Goal: Task Accomplishment & Management: Manage account settings

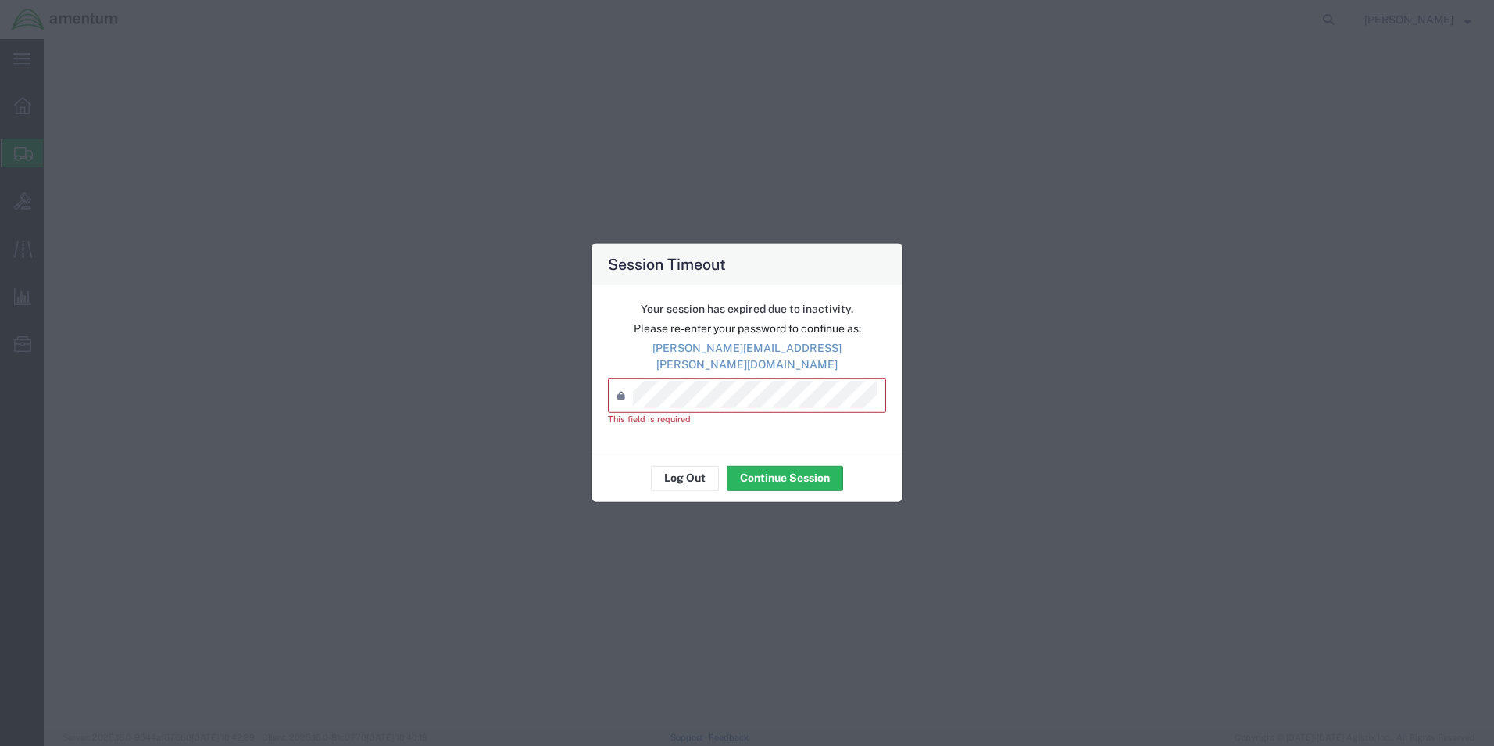
select select
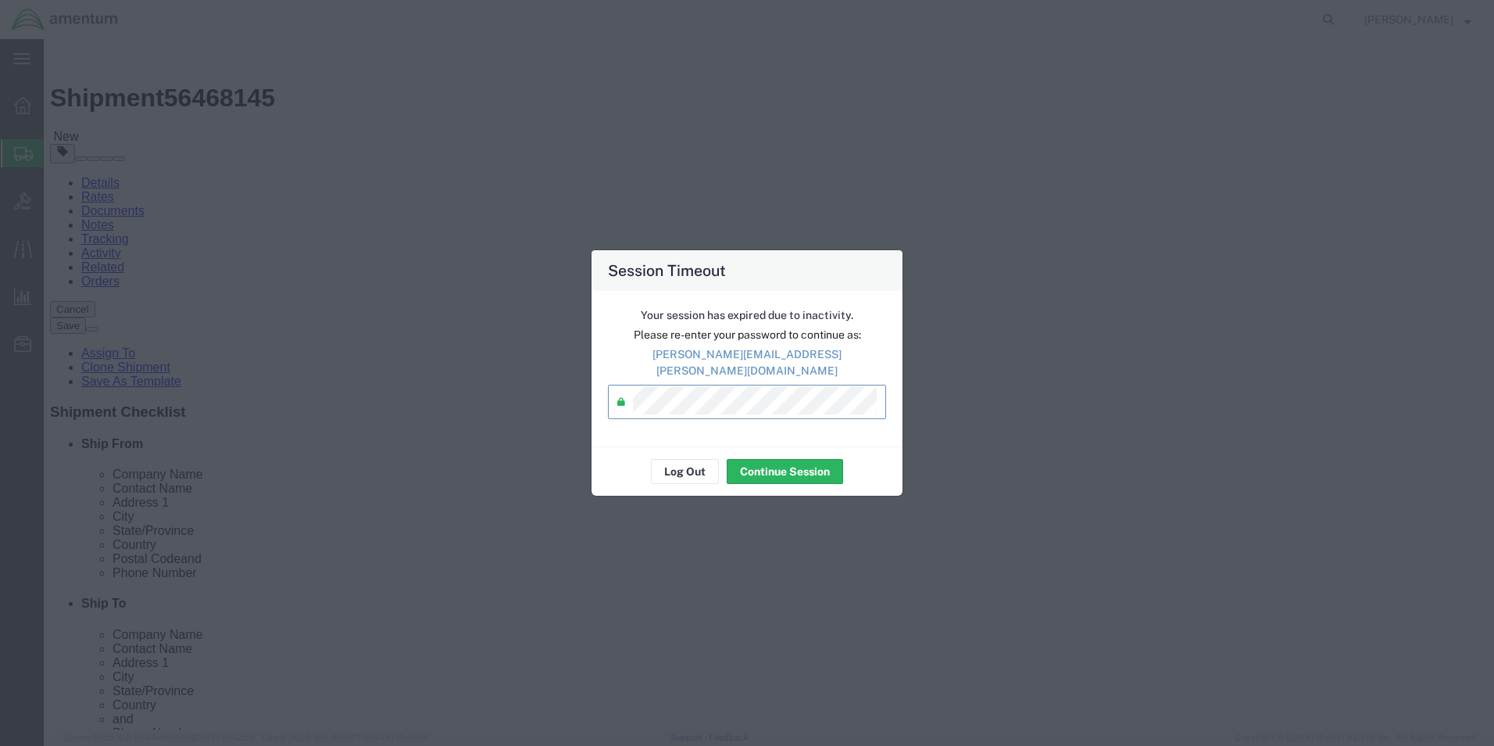
click at [614, 388] on div "Password *" at bounding box center [747, 402] width 278 height 34
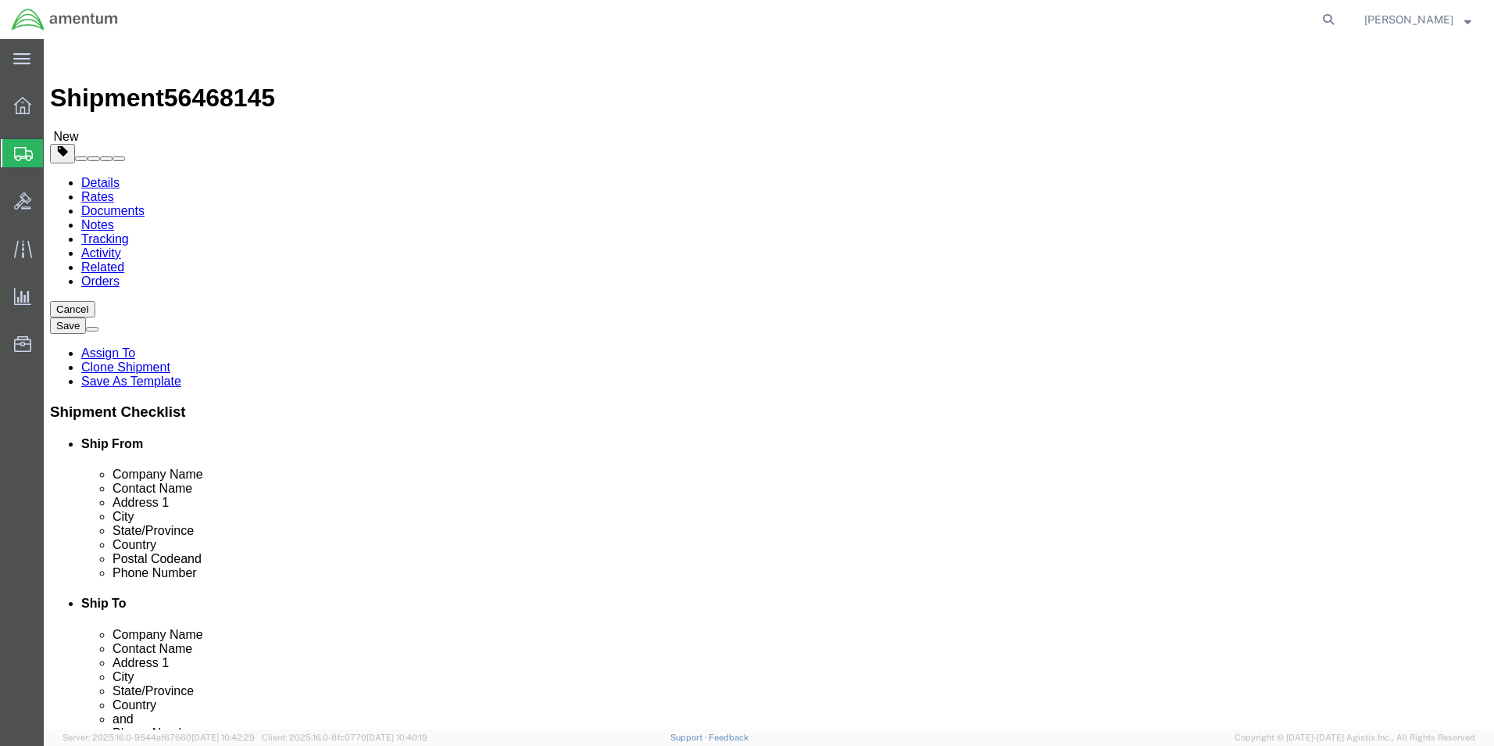
click link "Documents"
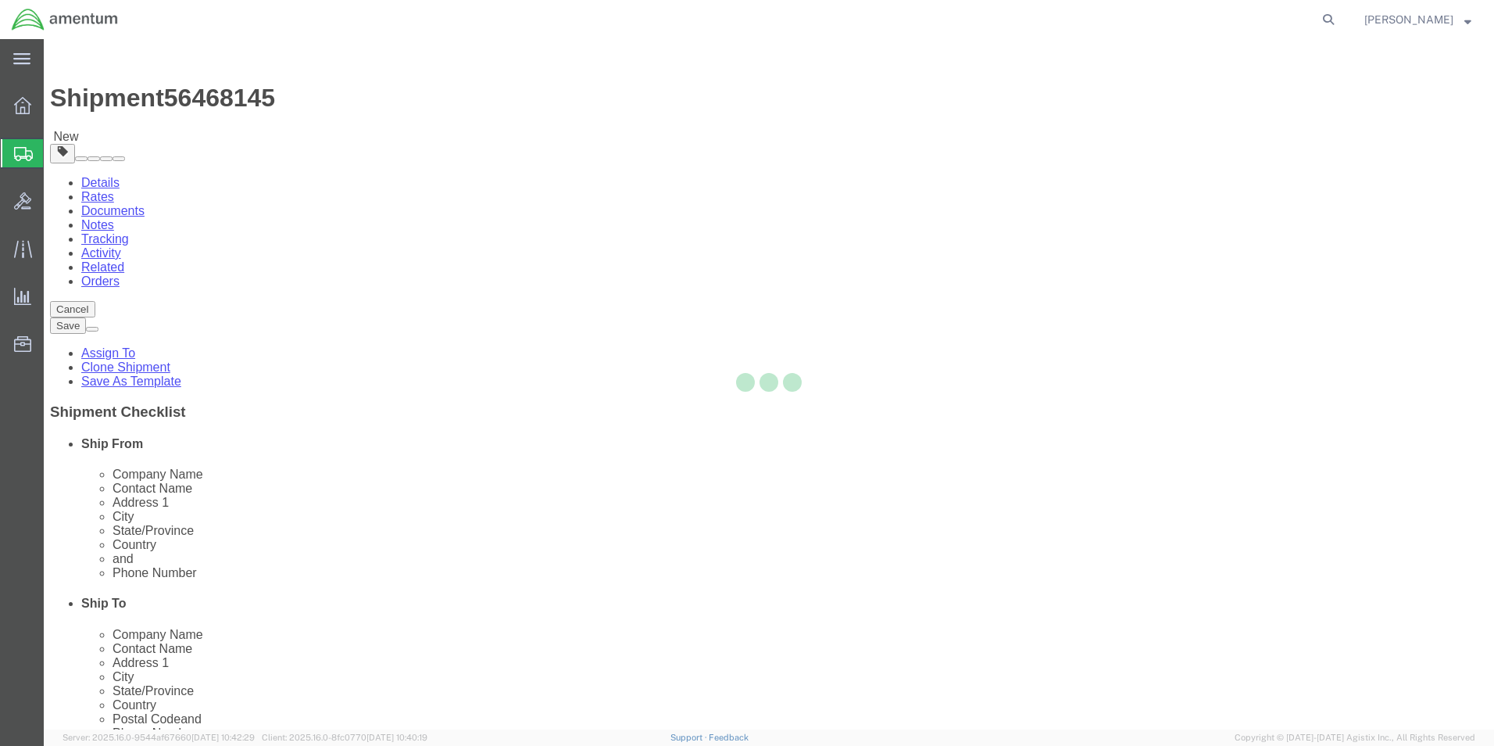
select select
select select "49929"
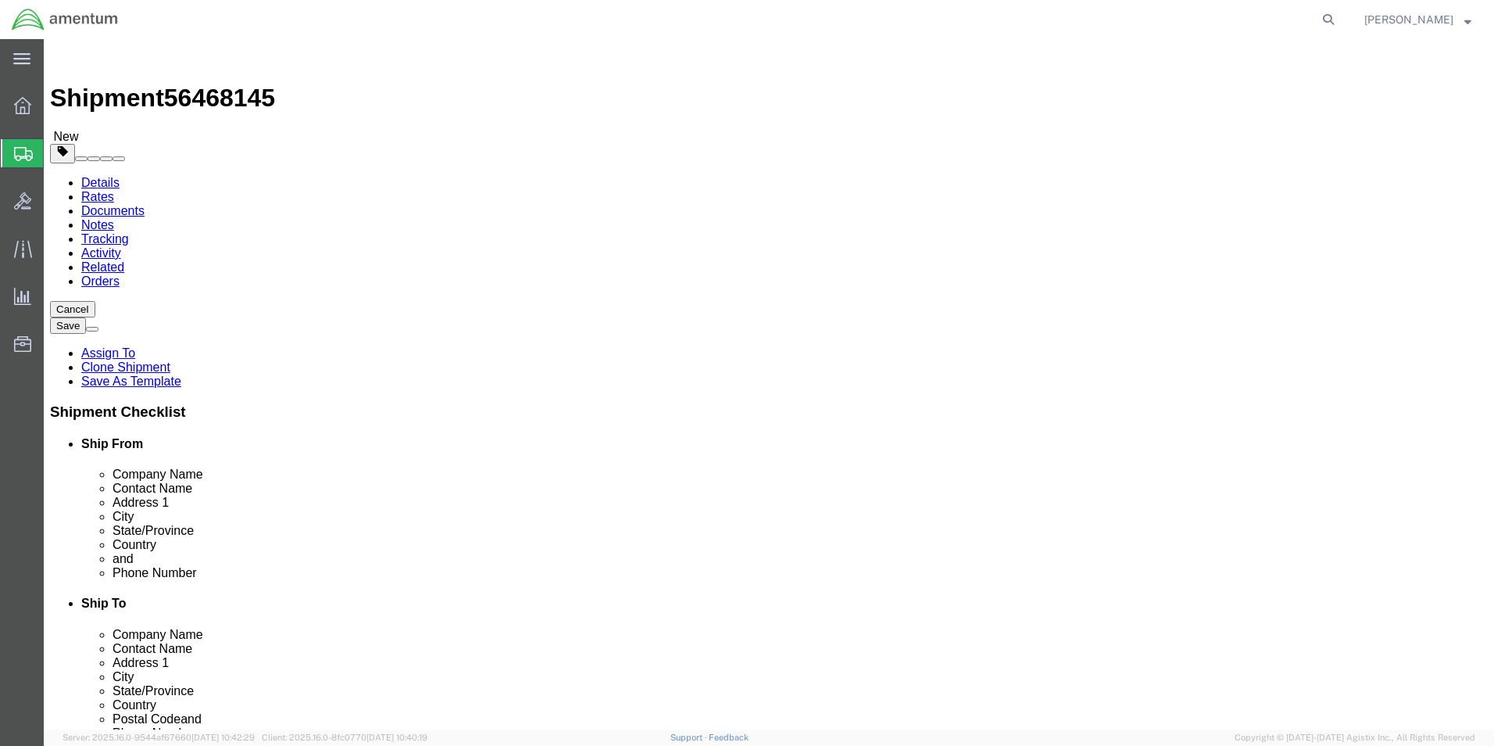
click link "Documents"
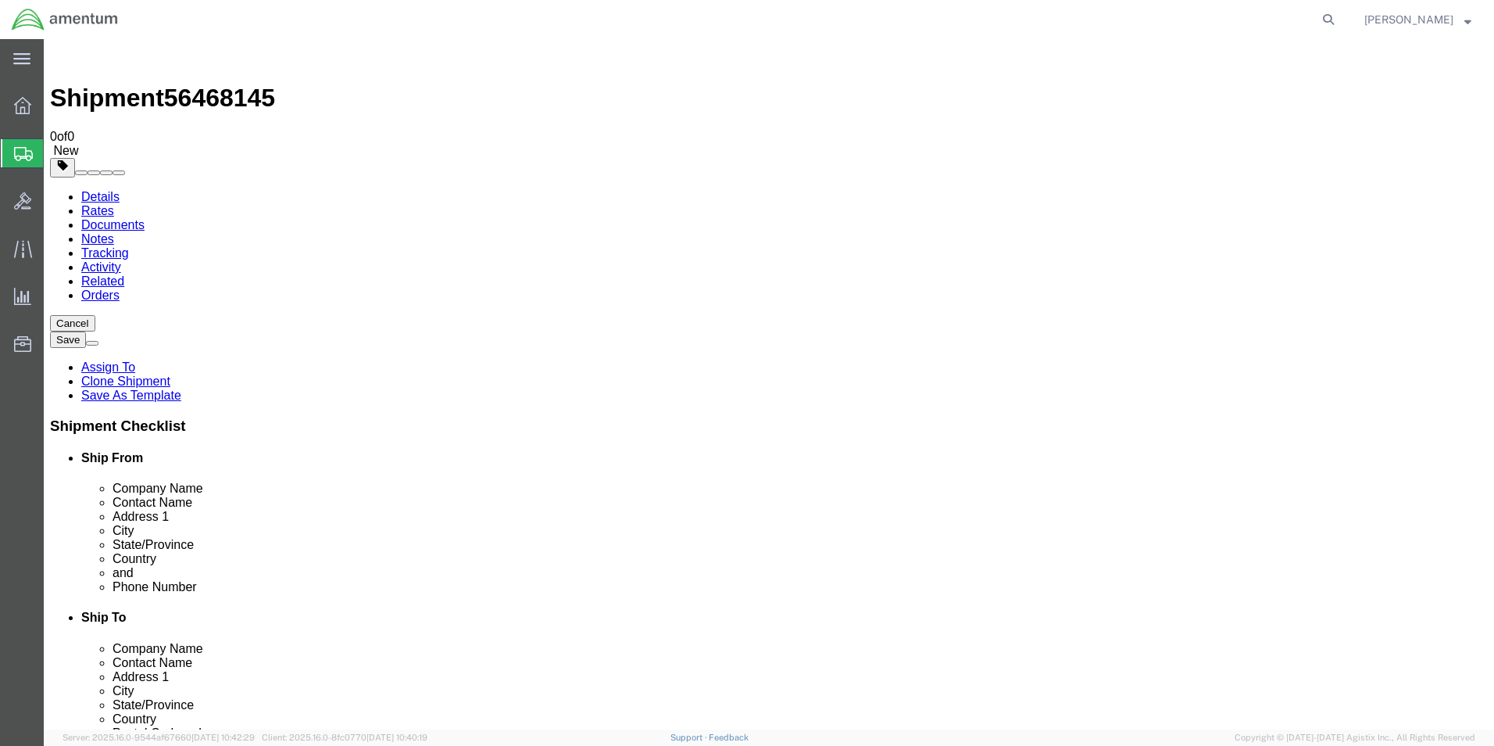
click at [114, 204] on link "Rates" at bounding box center [97, 210] width 33 height 13
click at [103, 190] on link "Details" at bounding box center [100, 196] width 38 height 13
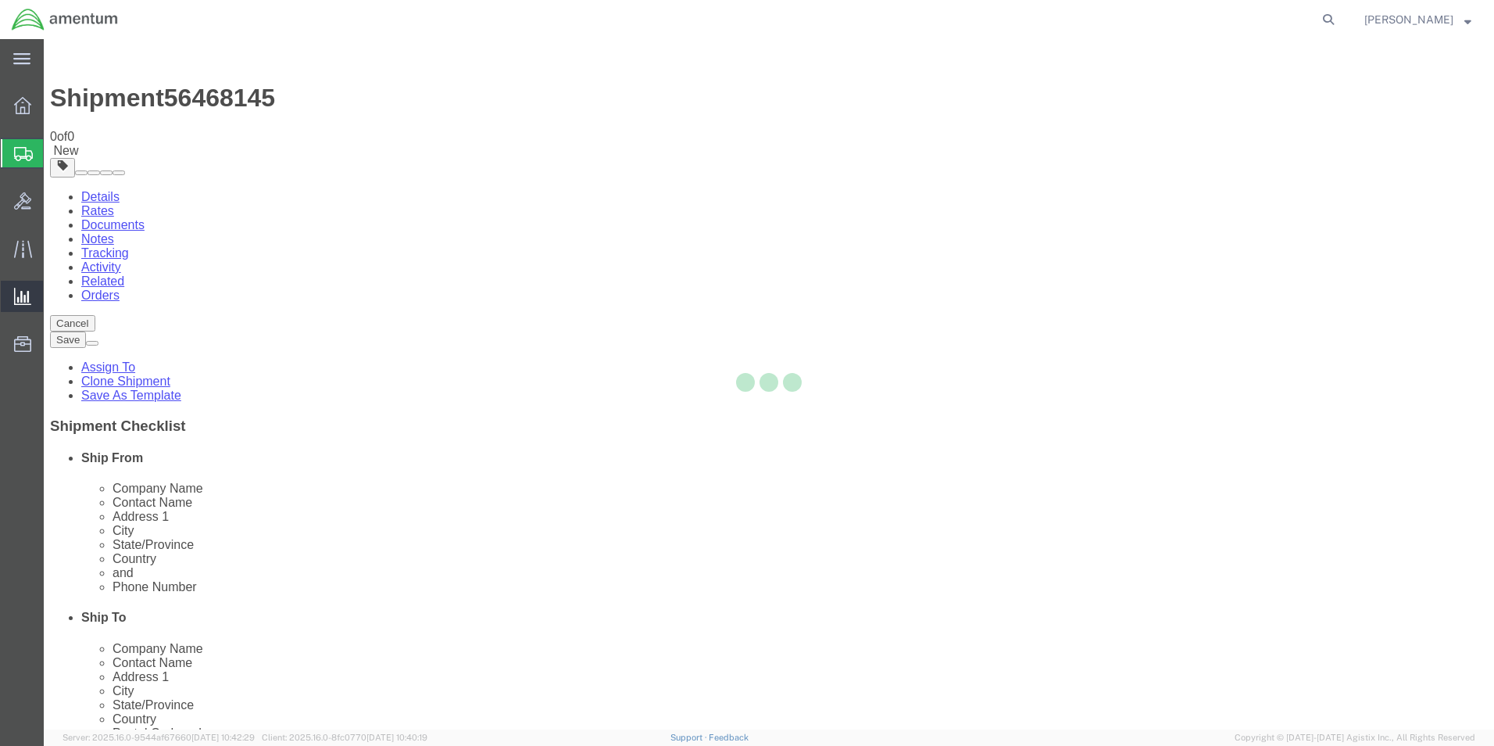
select select "49929"
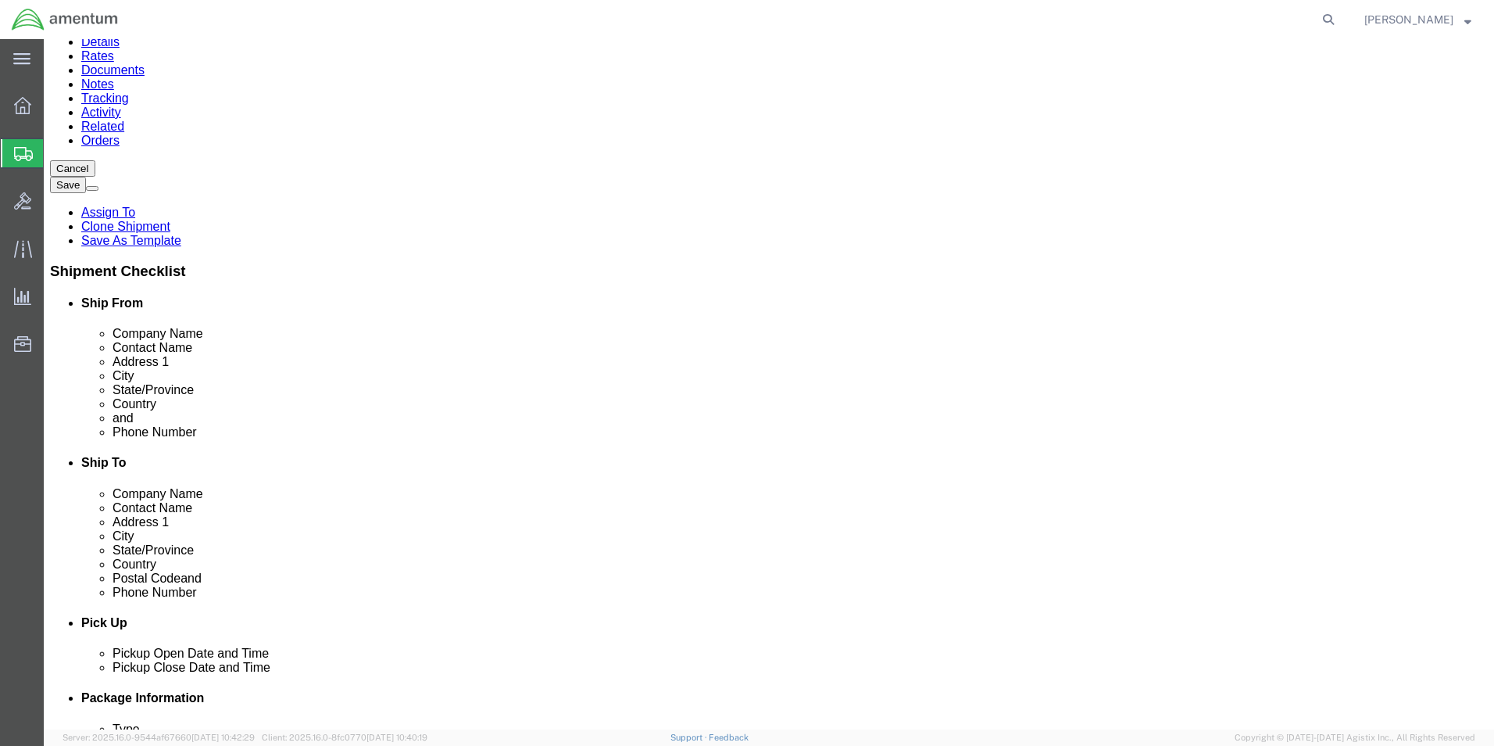
scroll to position [156, 0]
click button "Rate Shipment"
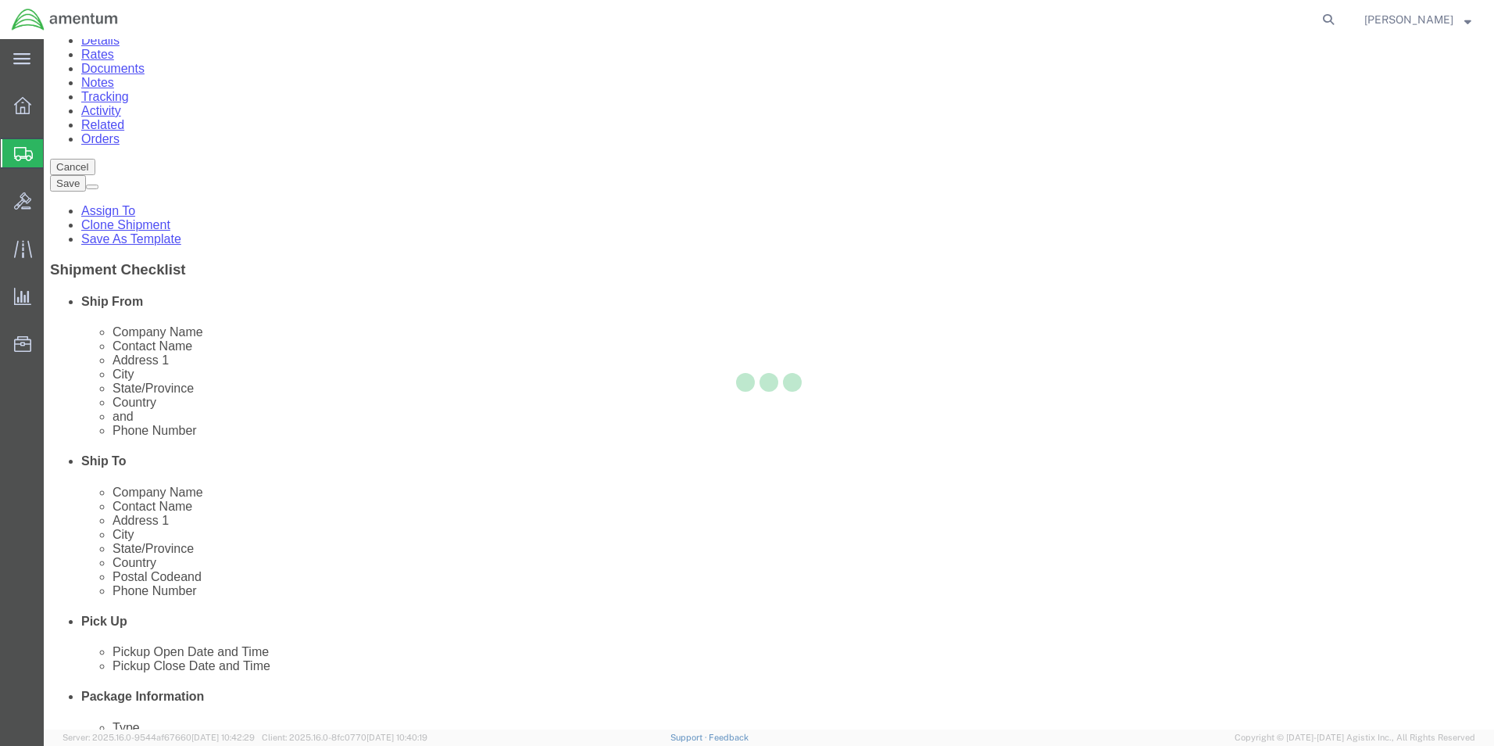
select select
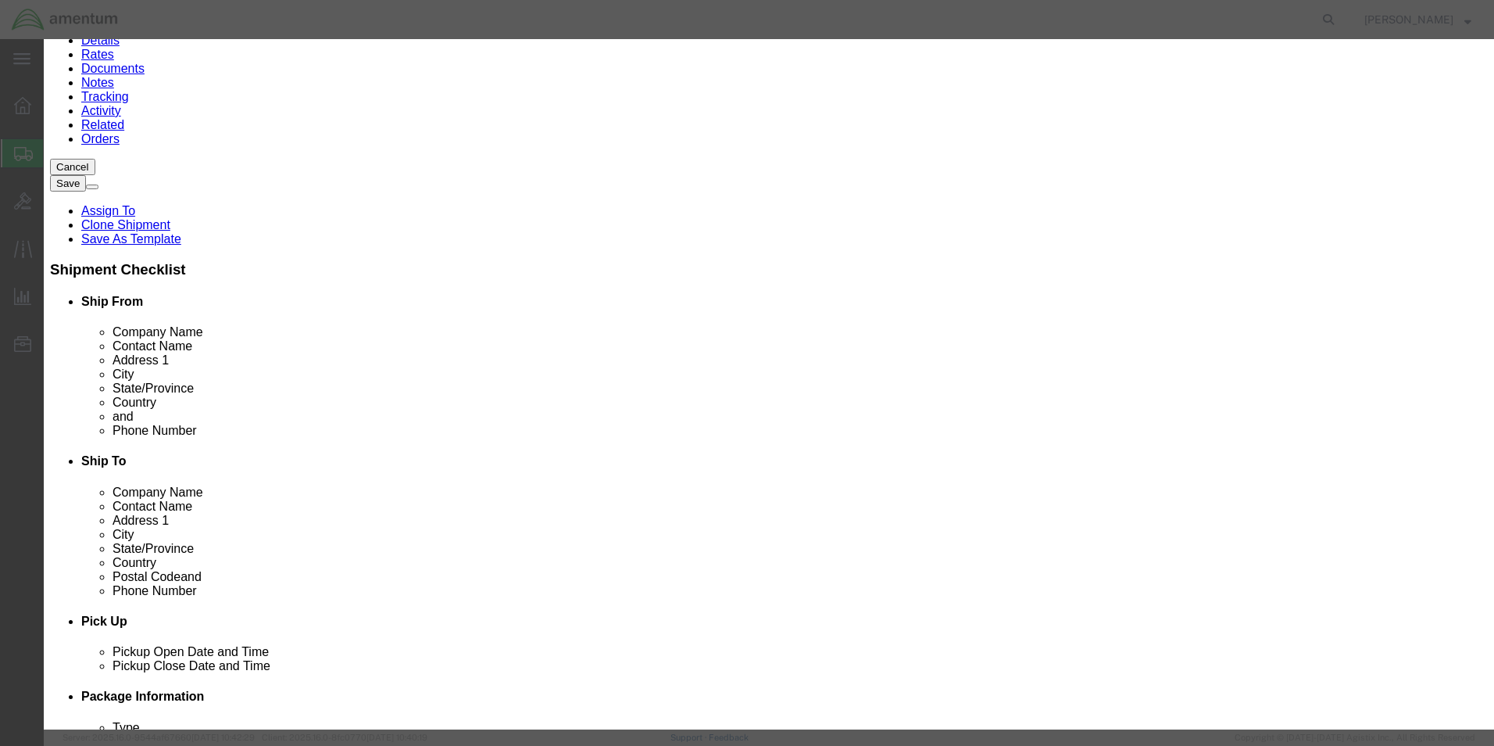
click button "Close"
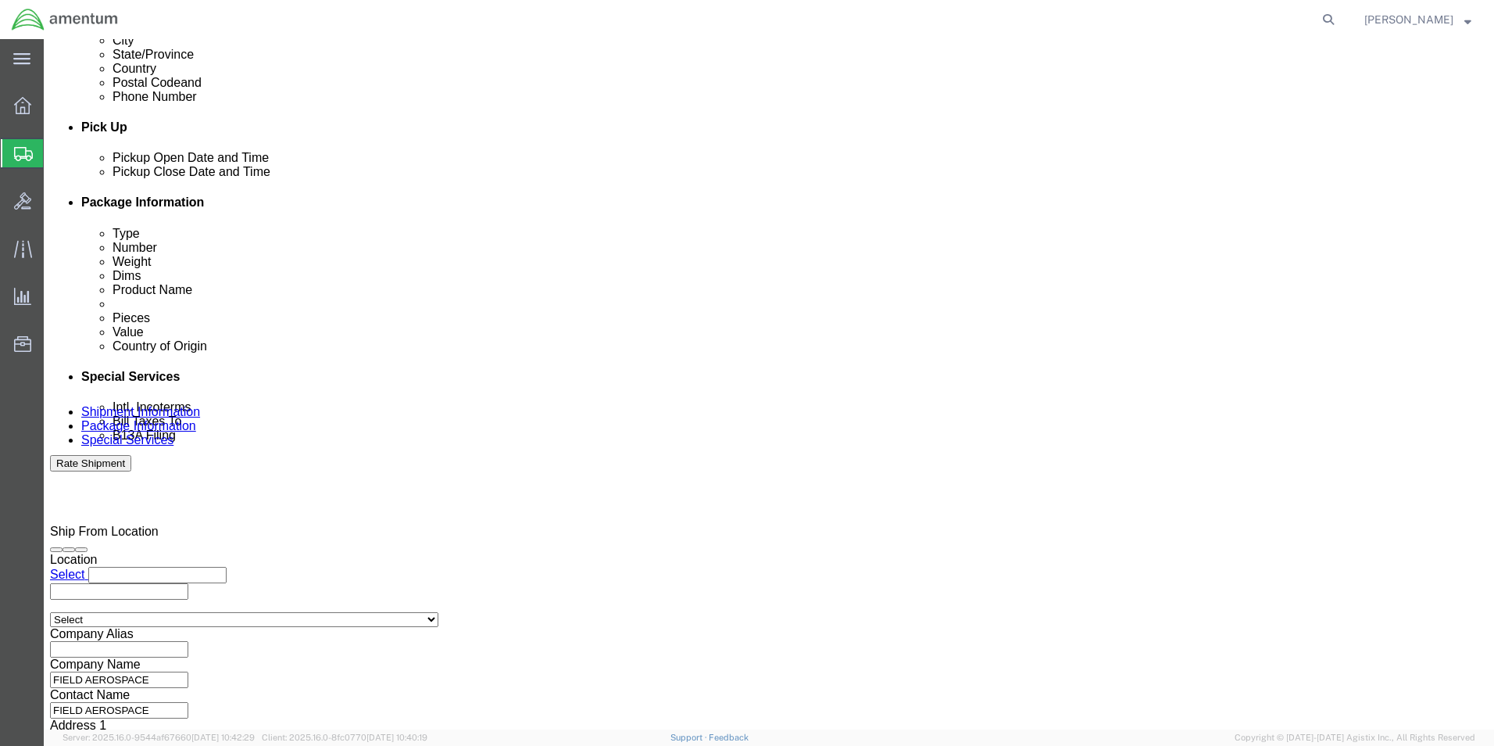
scroll to position [633, 0]
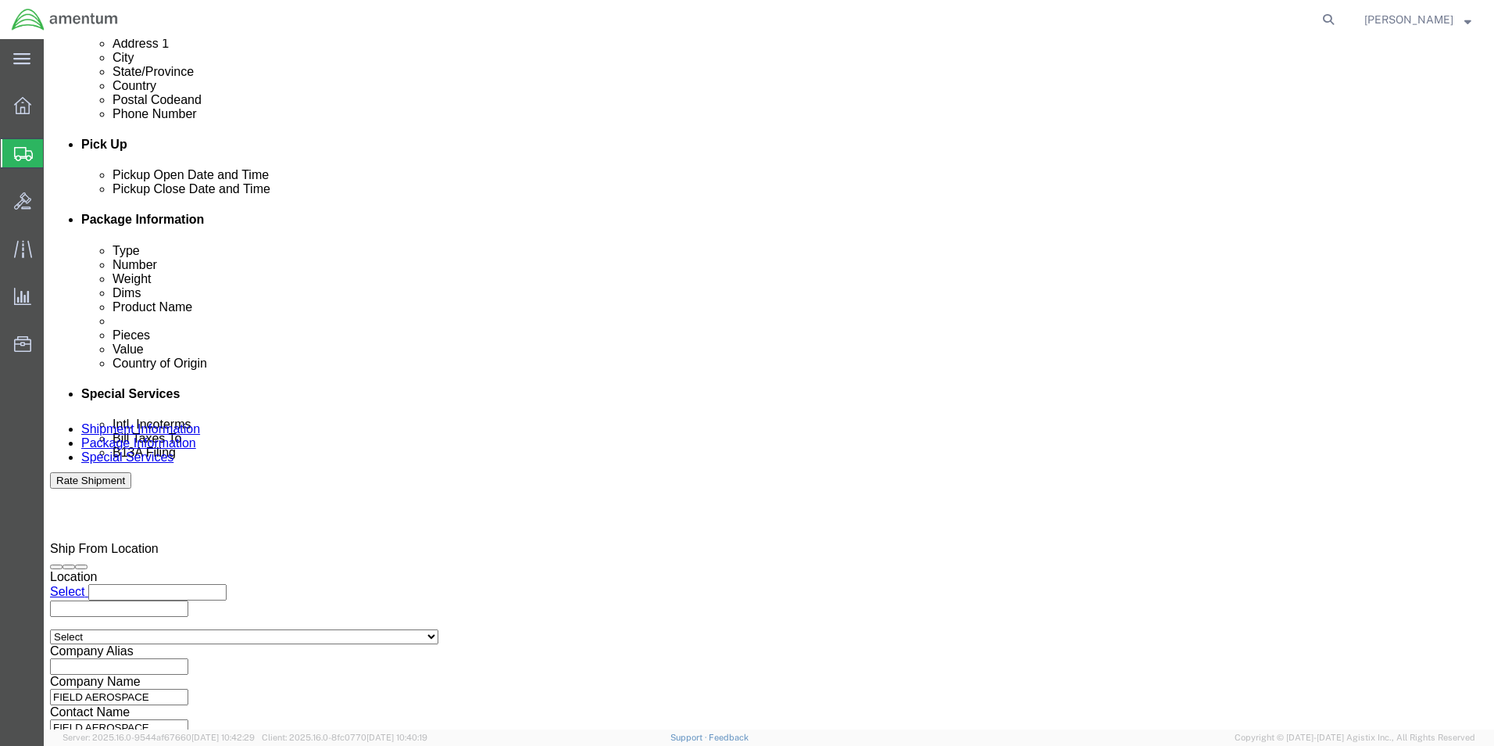
click at [55, 153] on span "Shipments" at bounding box center [49, 153] width 13 height 31
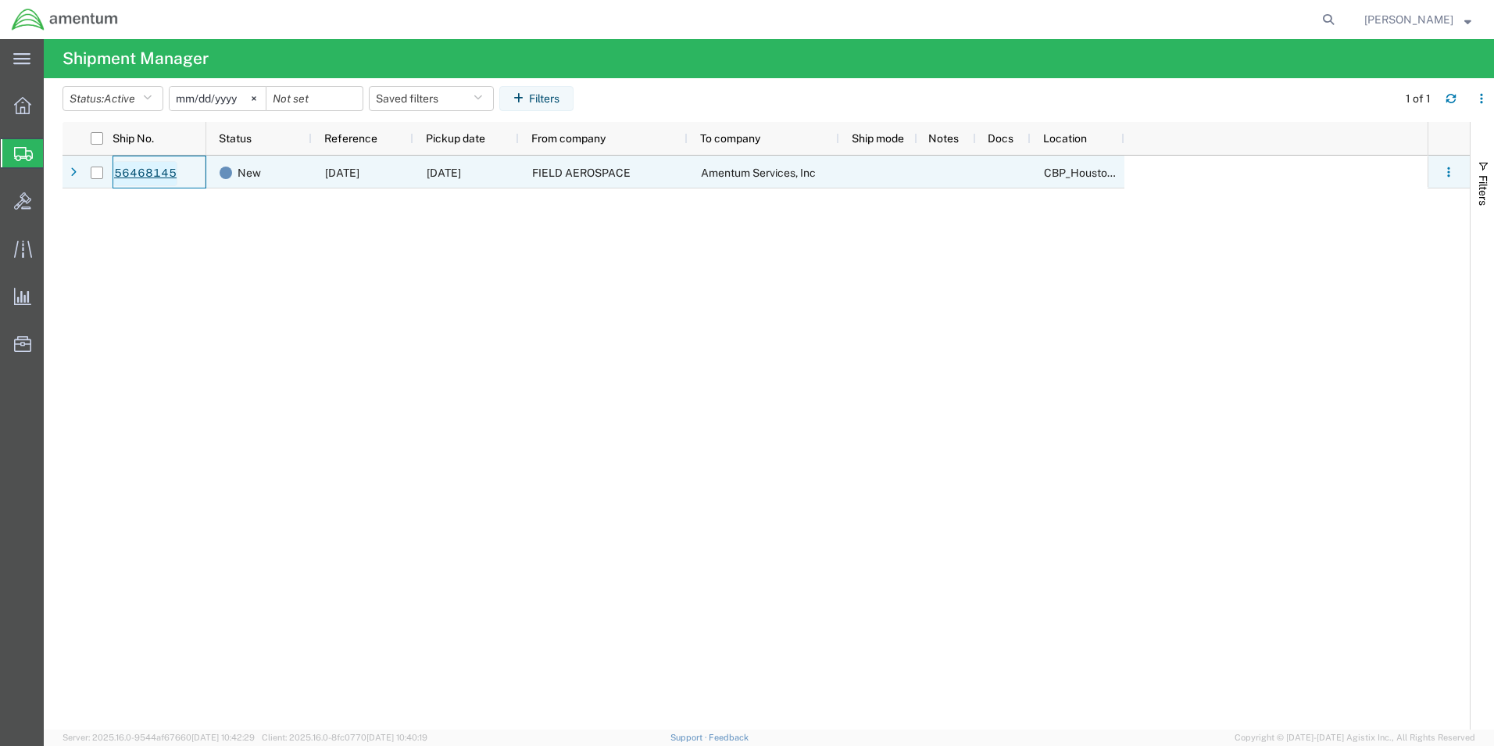
click at [136, 170] on link "56468145" at bounding box center [145, 173] width 64 height 25
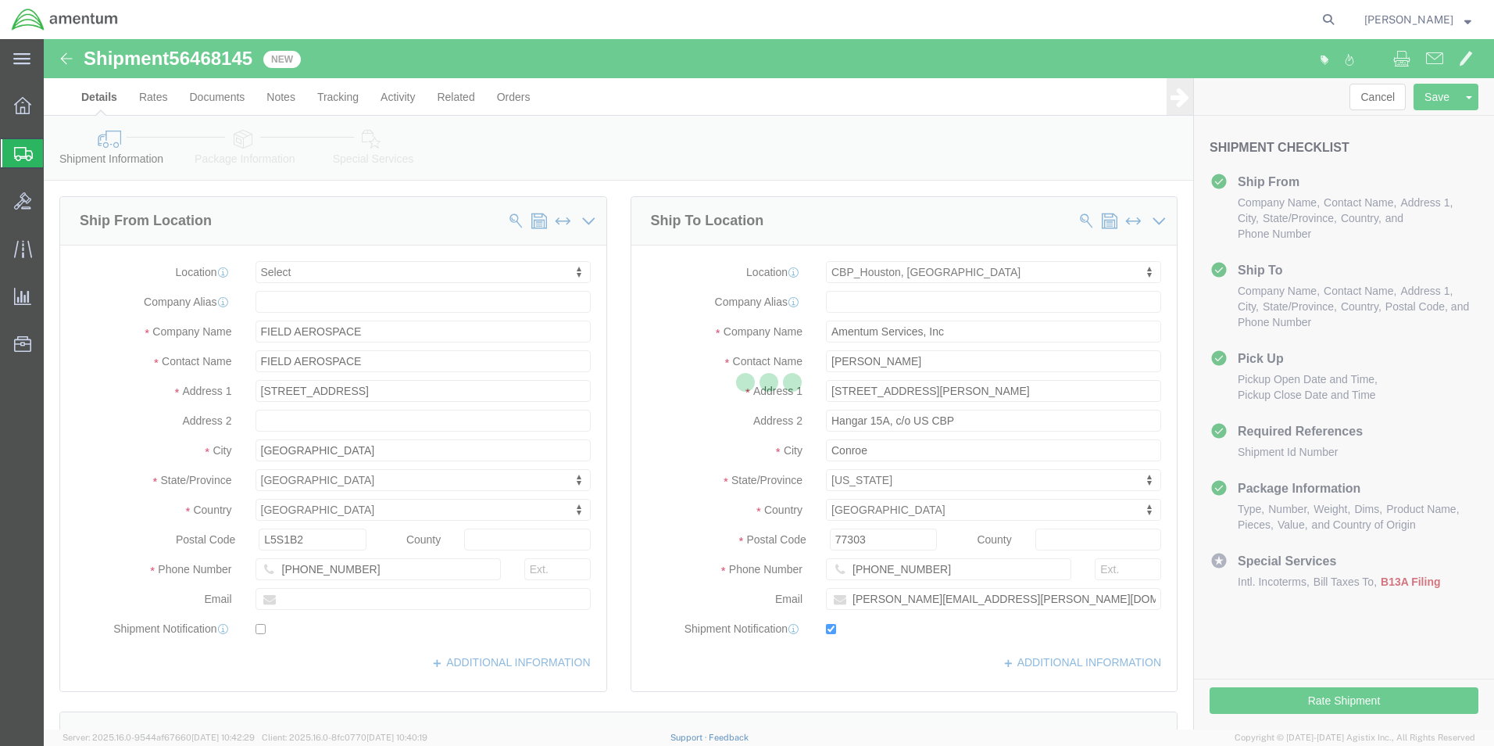
select select
select select "49929"
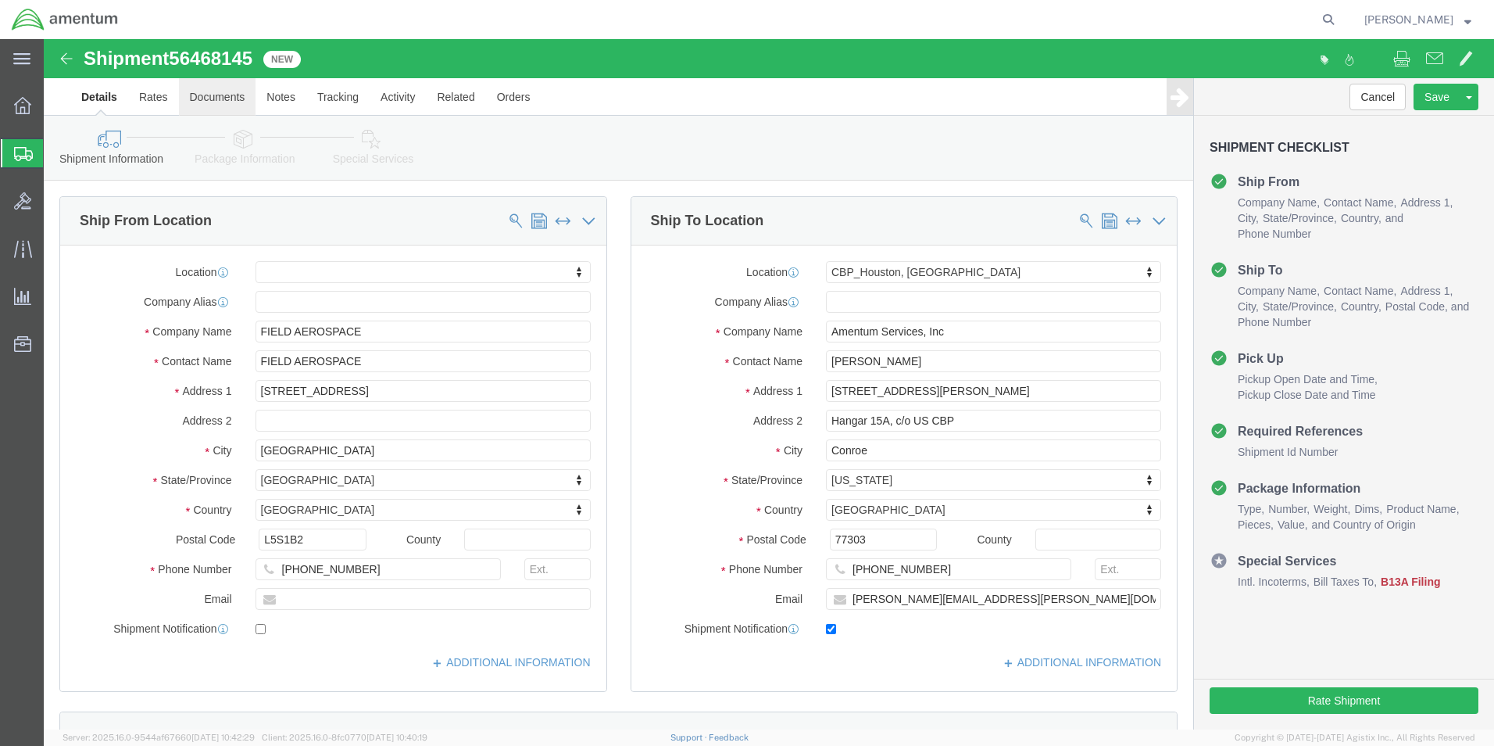
click link "Documents"
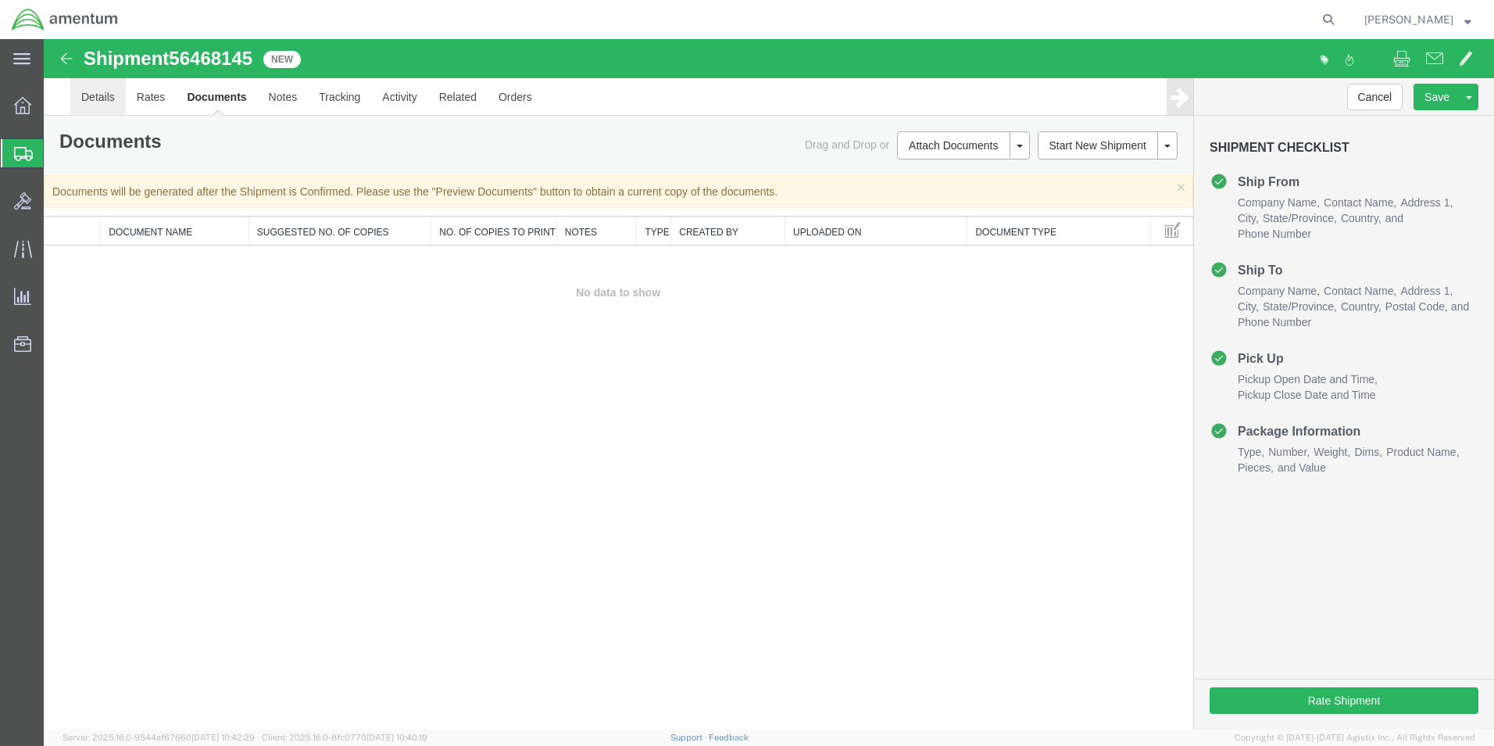
click at [91, 102] on link "Details" at bounding box center [97, 97] width 55 height 38
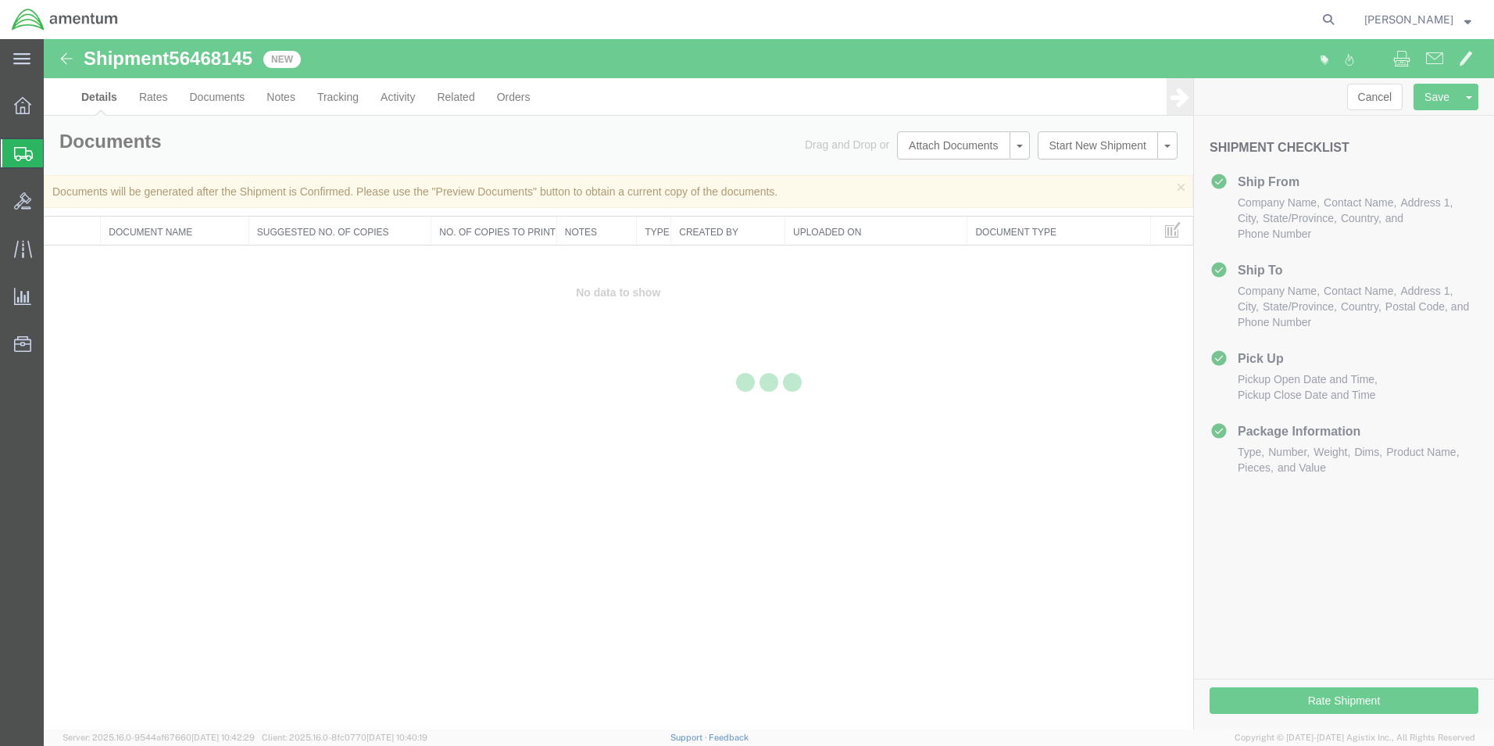
select select "49929"
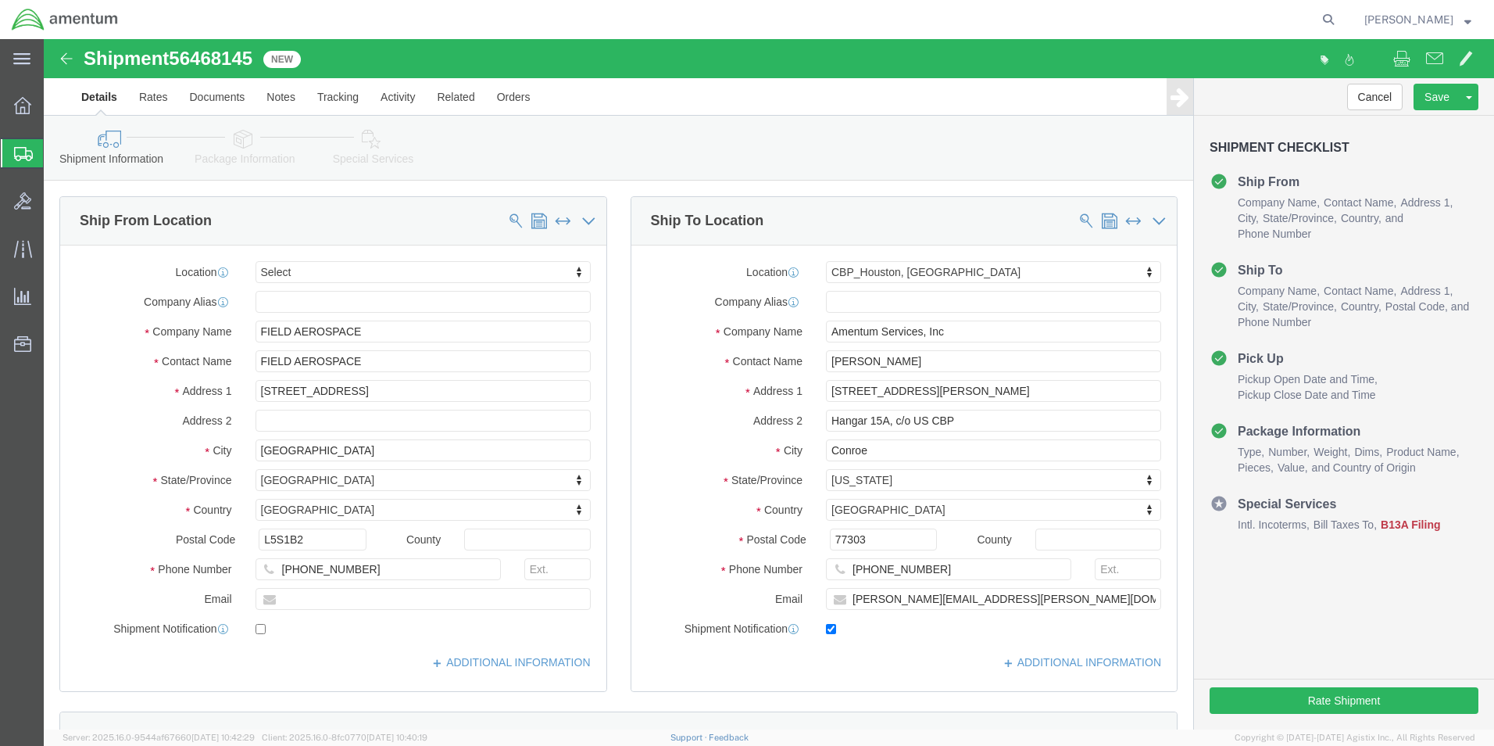
click link "Package Information"
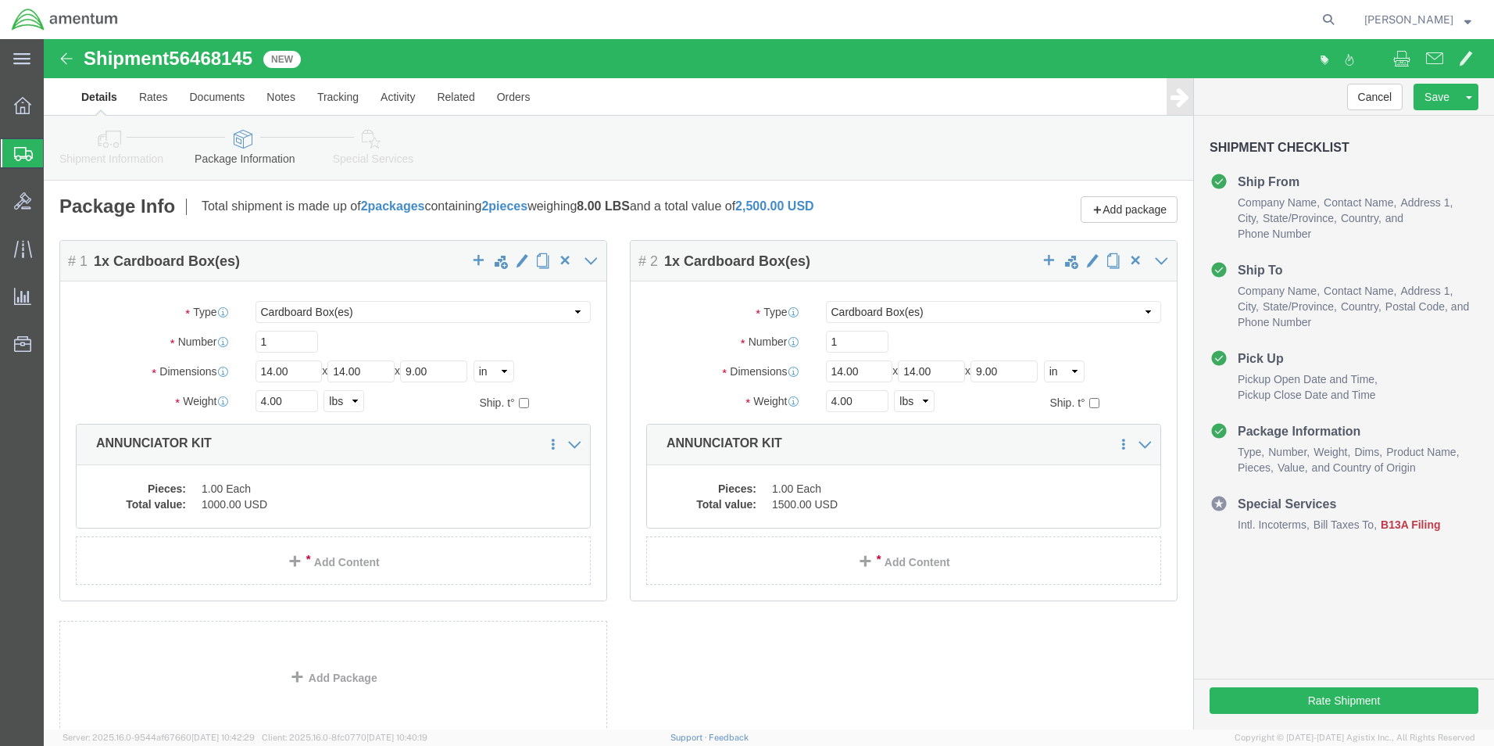
click link "Special Services"
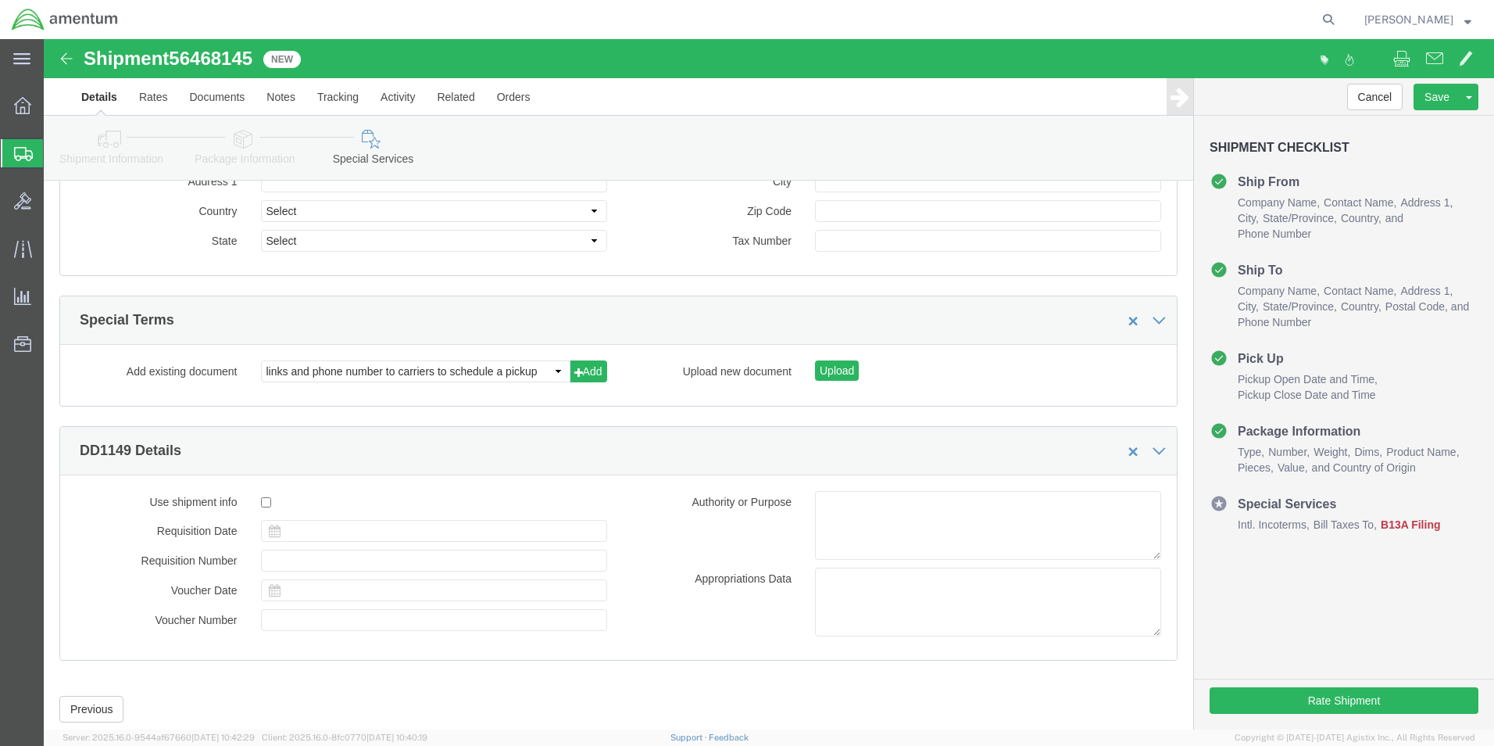
scroll to position [1805, 0]
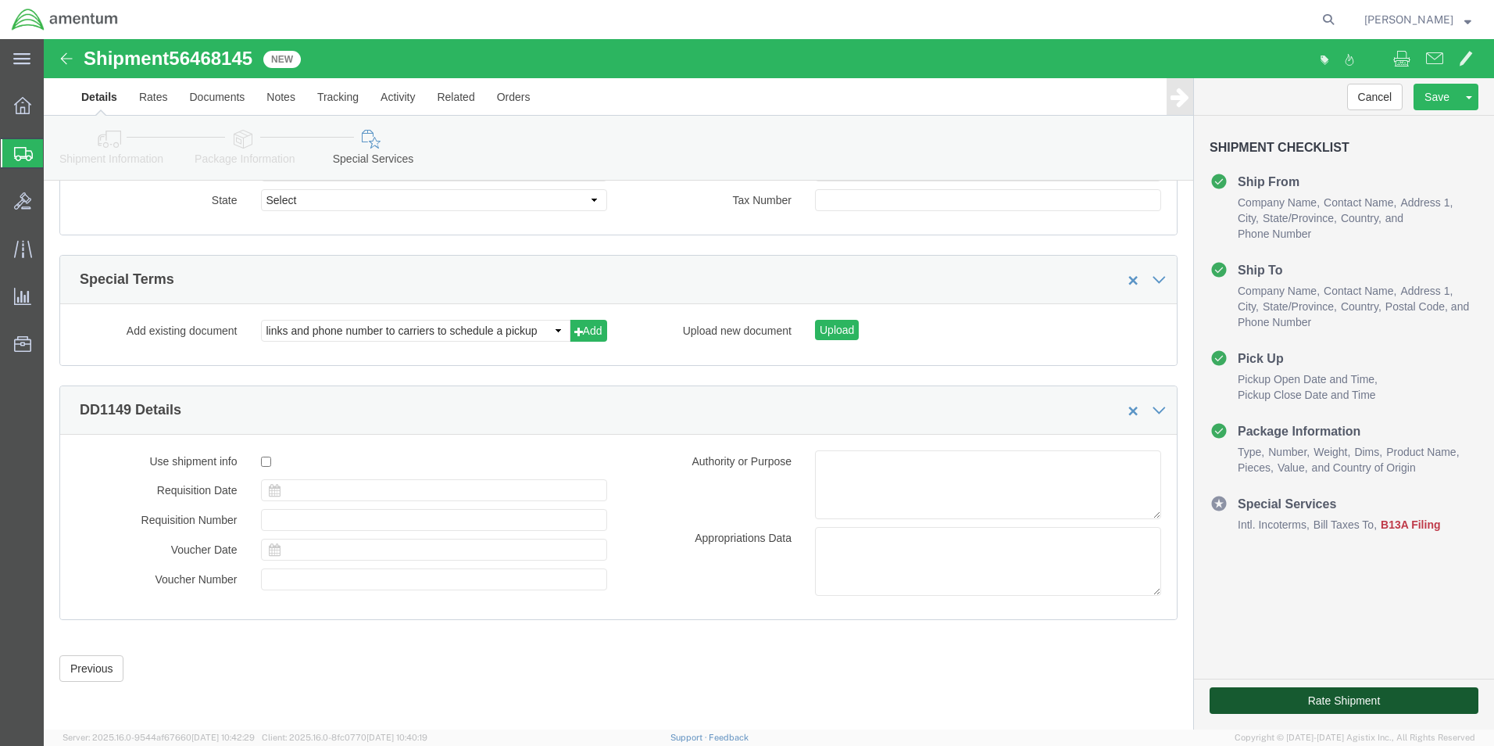
click button "Rate Shipment"
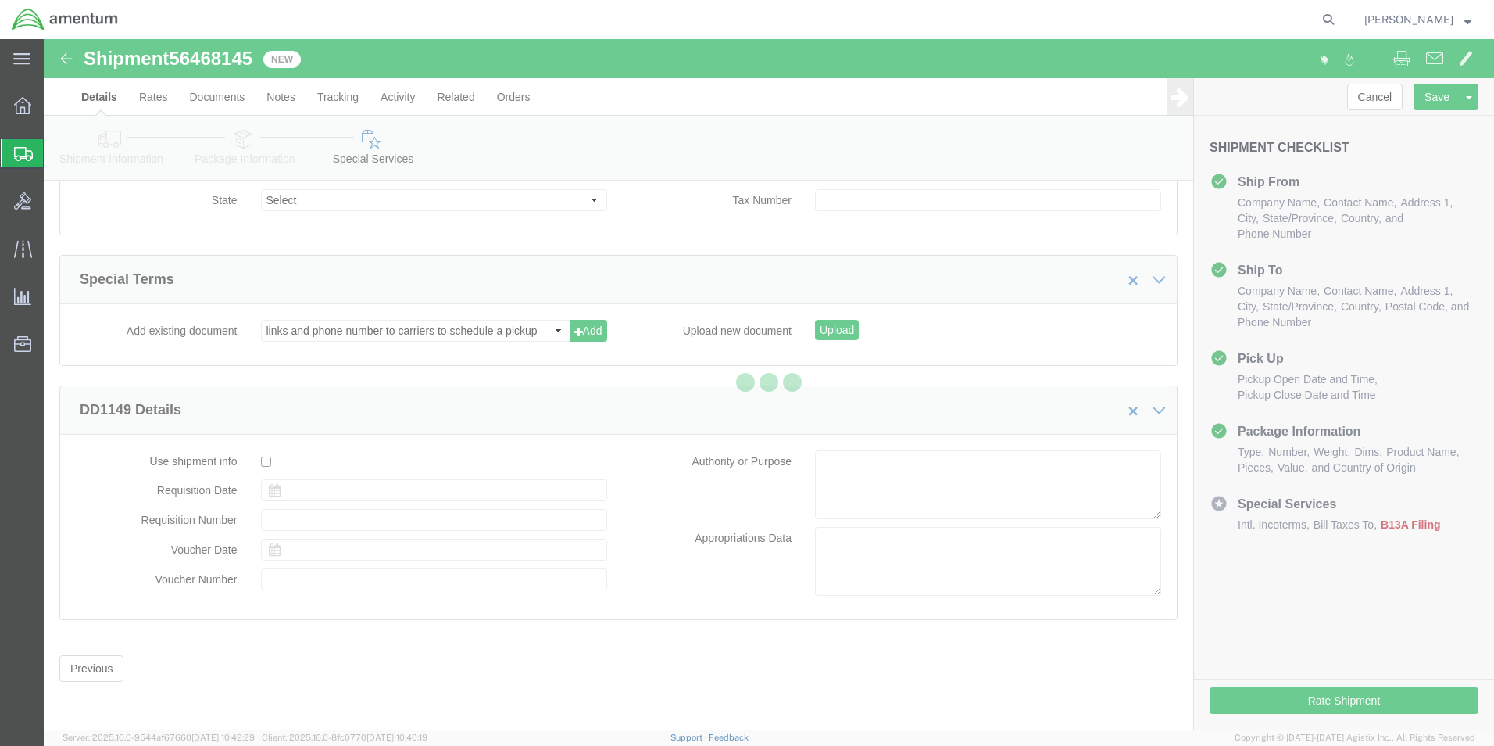
select select
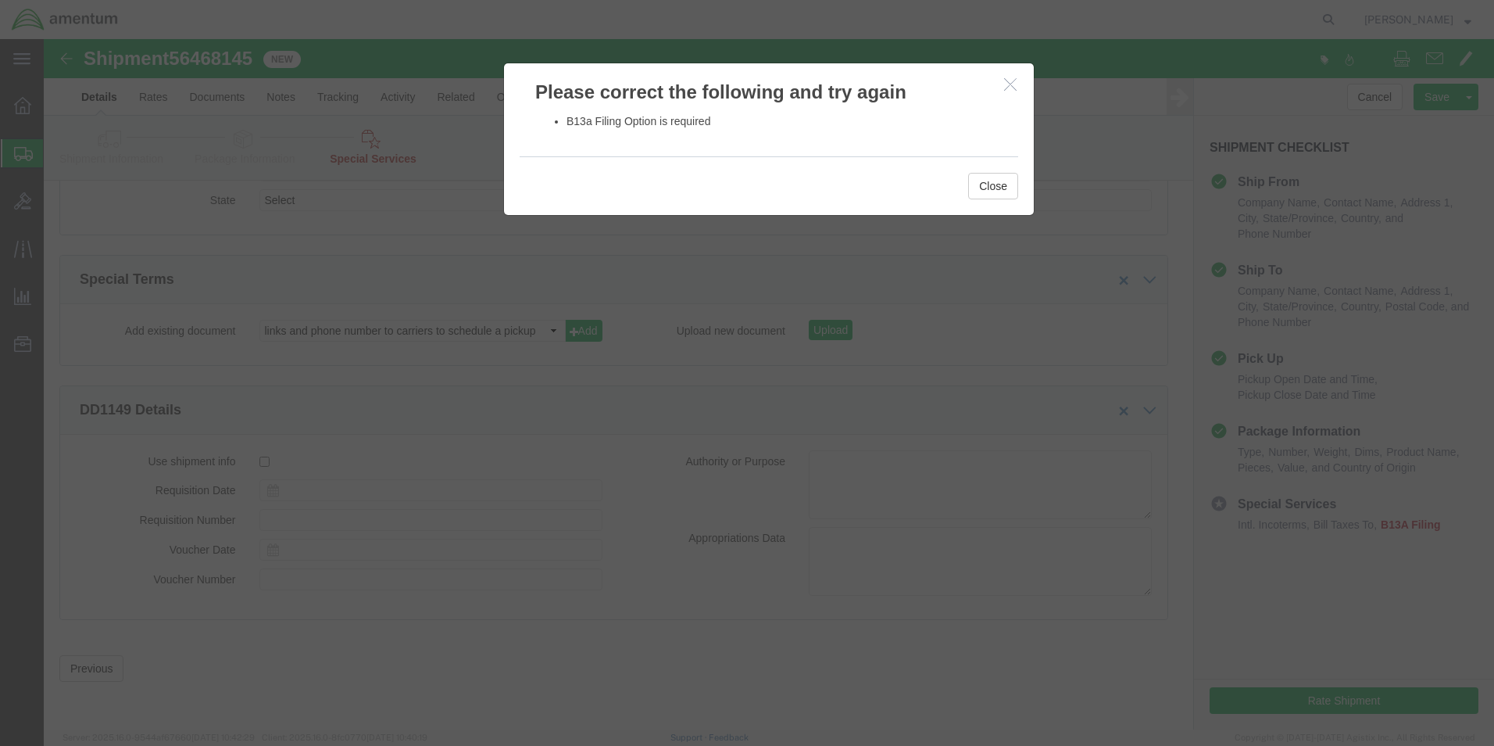
scroll to position [1737, 0]
click button "Close"
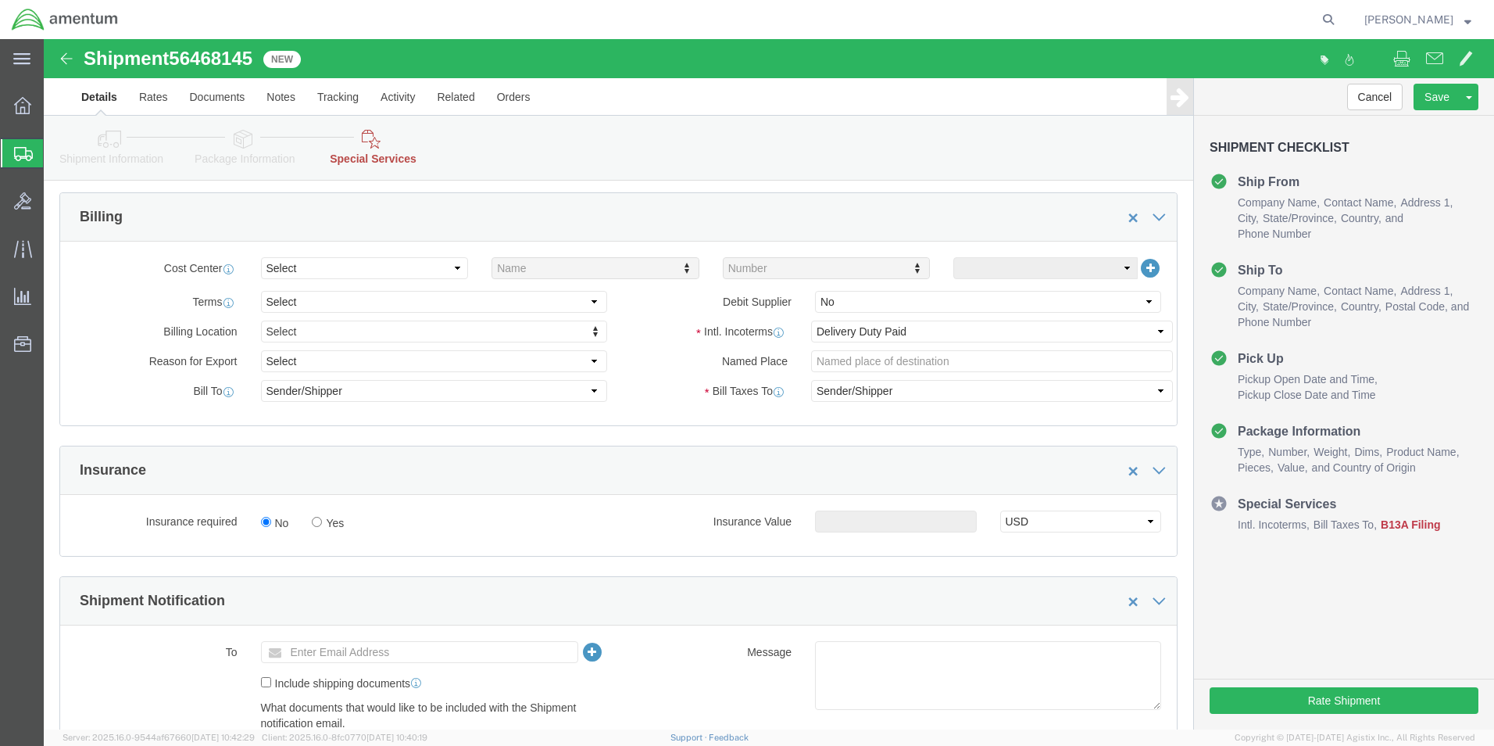
scroll to position [0, 0]
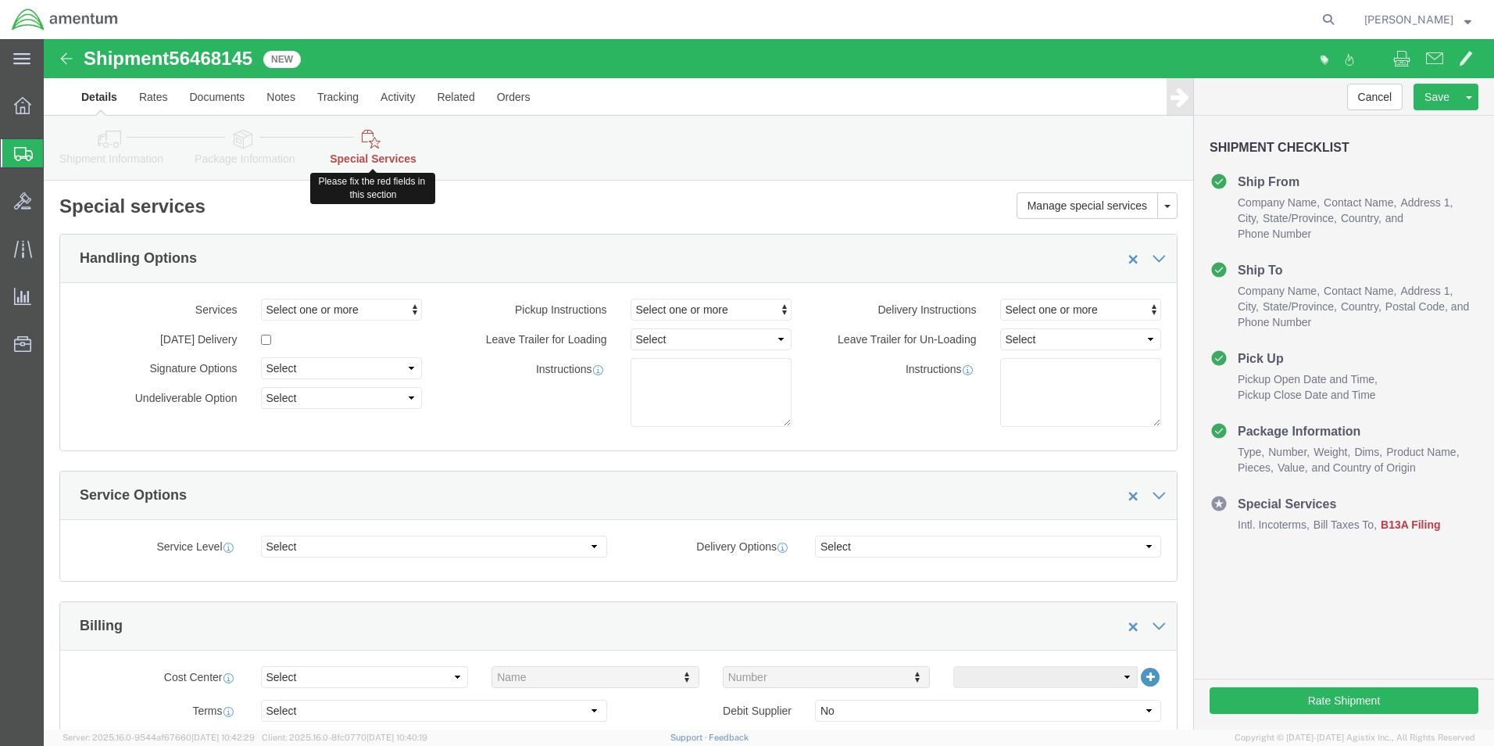
click link "Special Services"
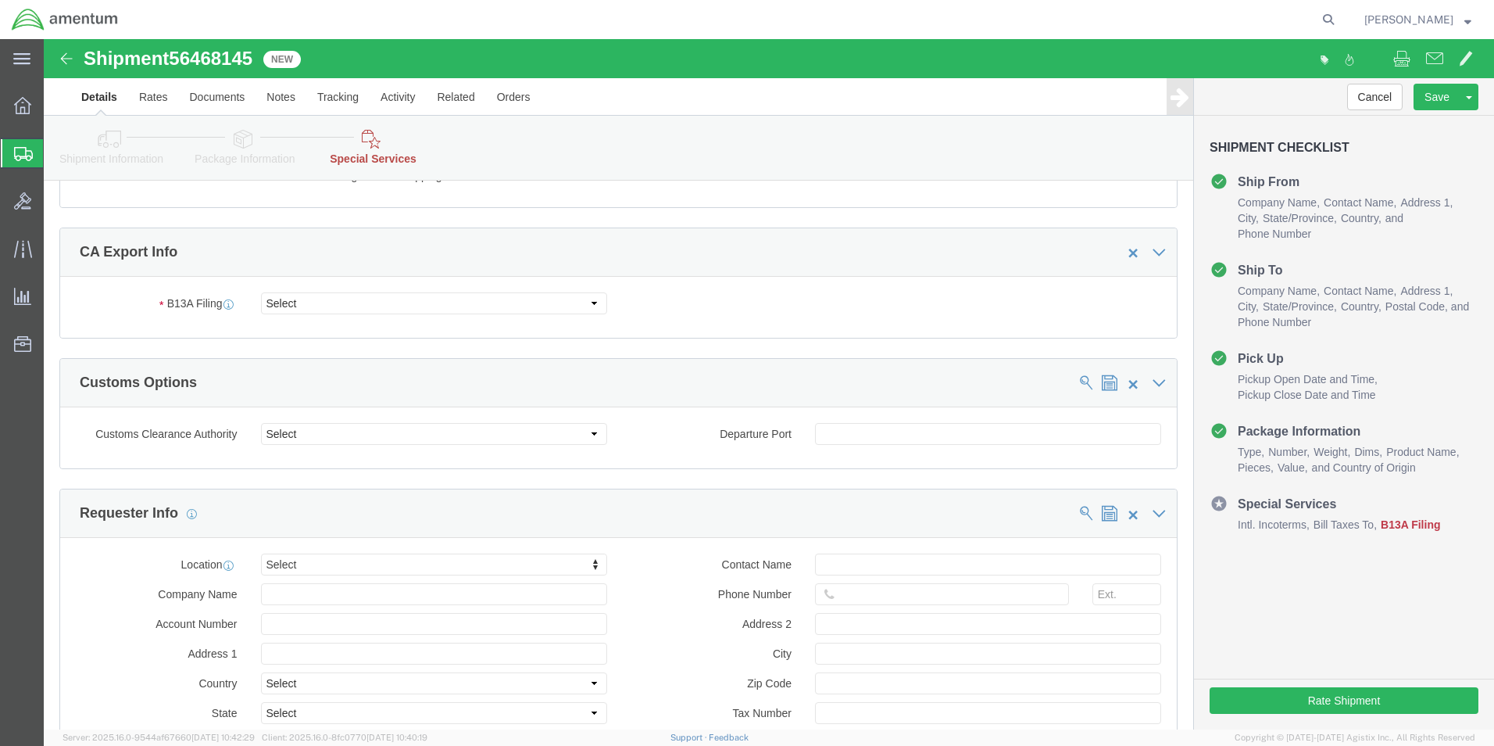
scroll to position [1016, 0]
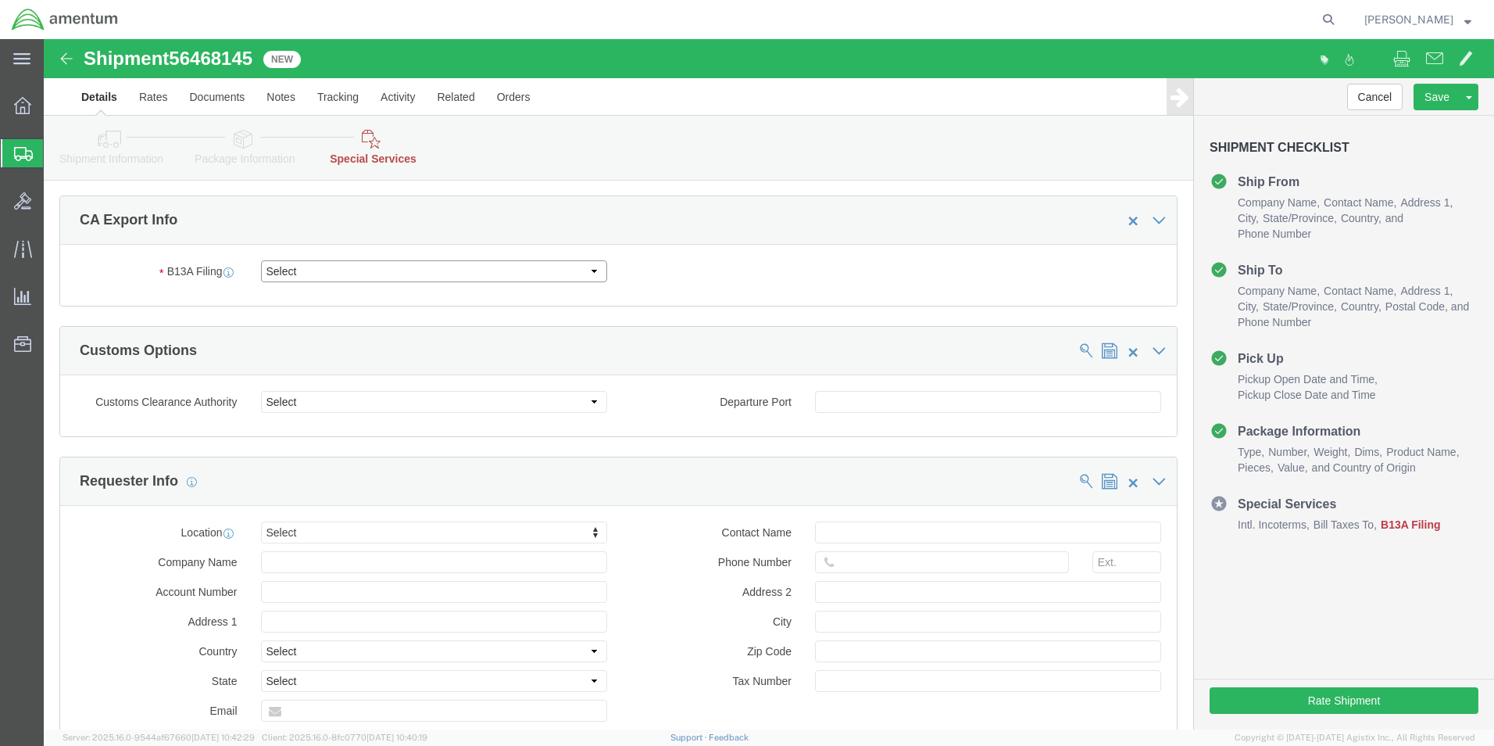
click select "Select Filed Electronically Manually Attached Not Required Summary Reporting"
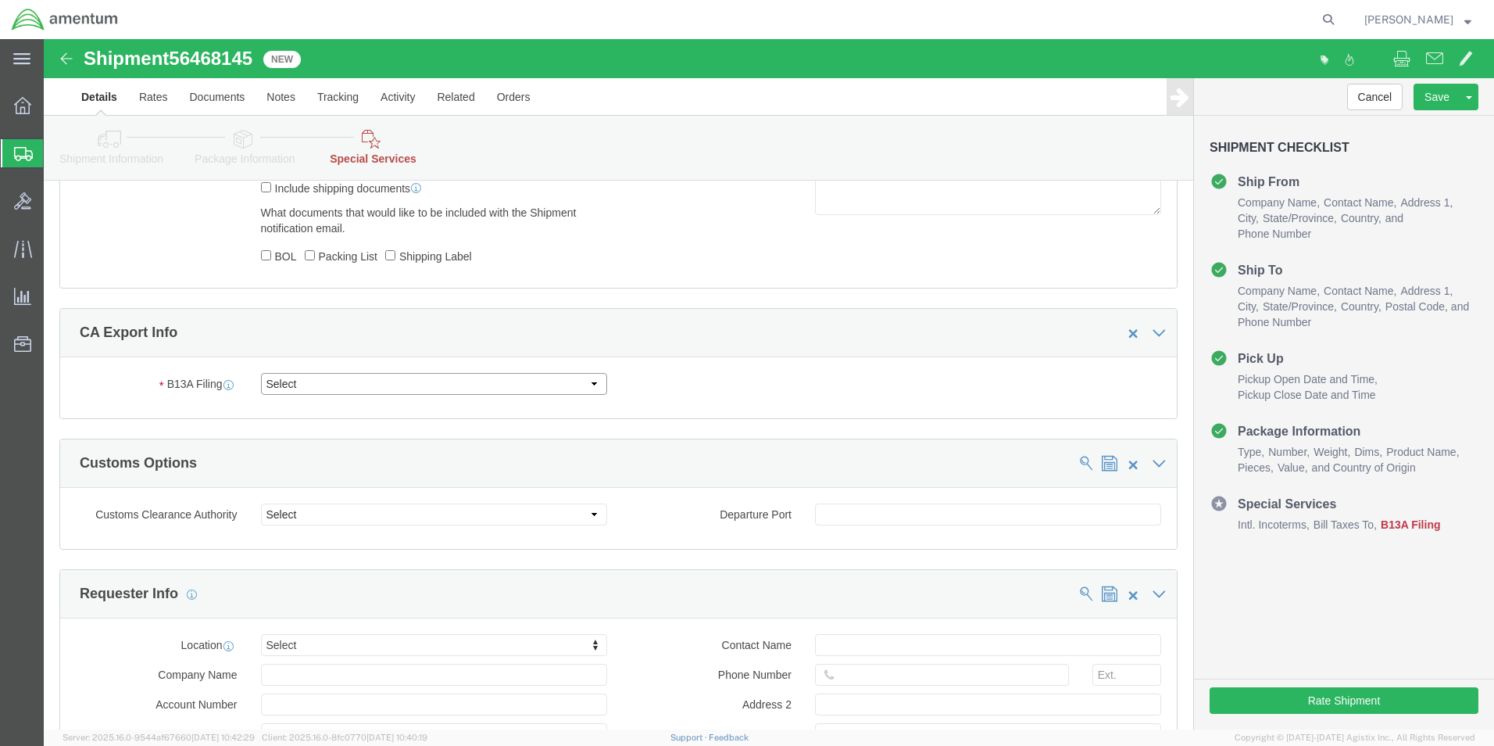
scroll to position [946, 0]
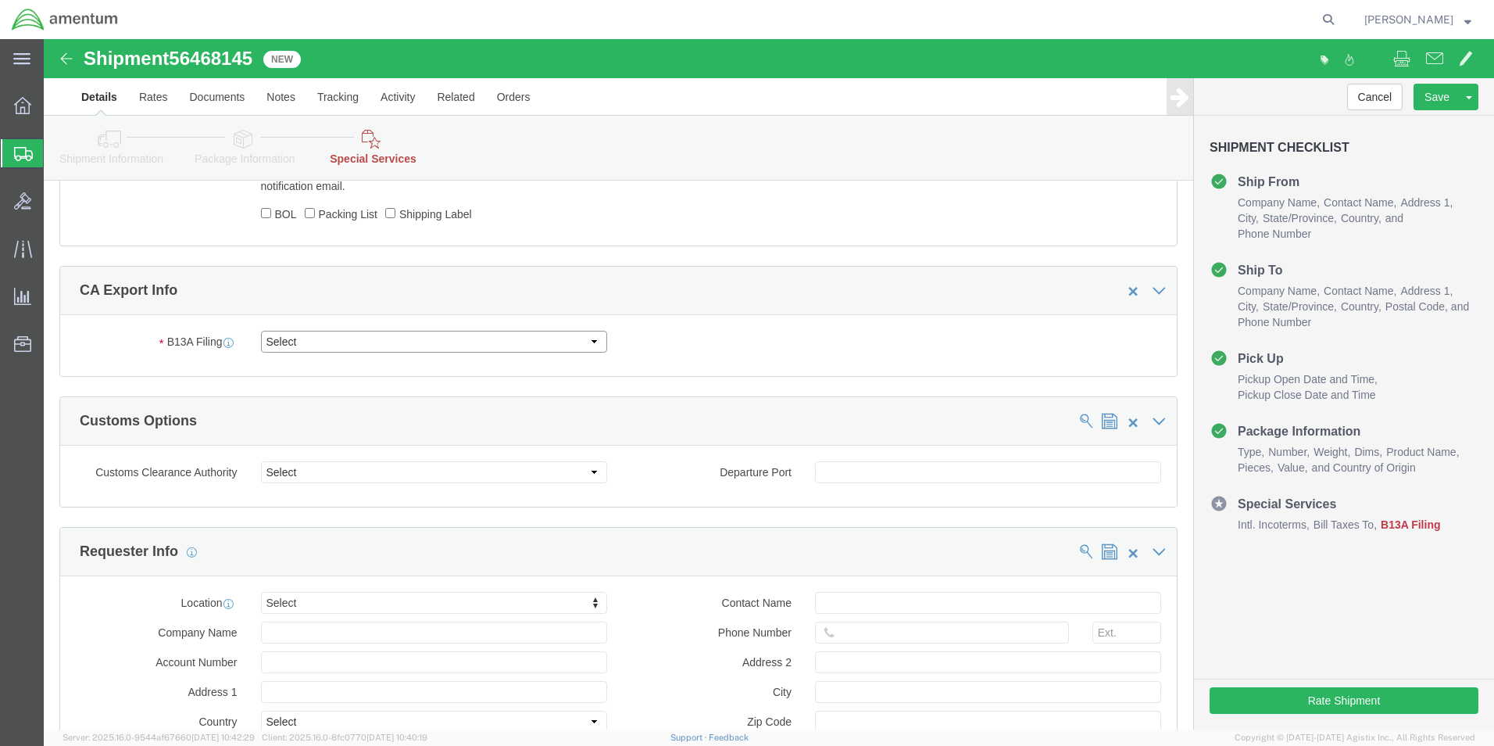
click select "Select Filed Electronically Manually Attached Not Required Summary Reporting"
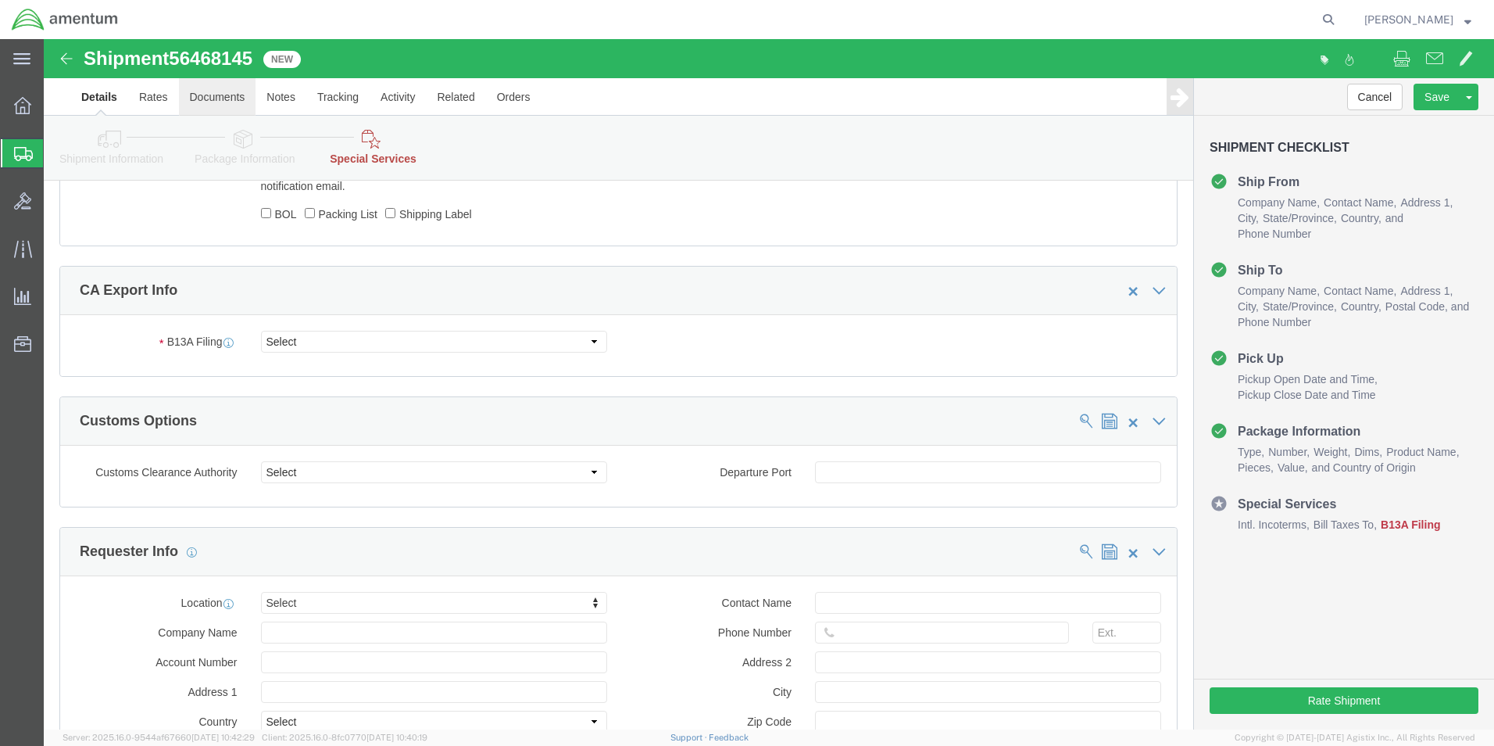
click link "Documents"
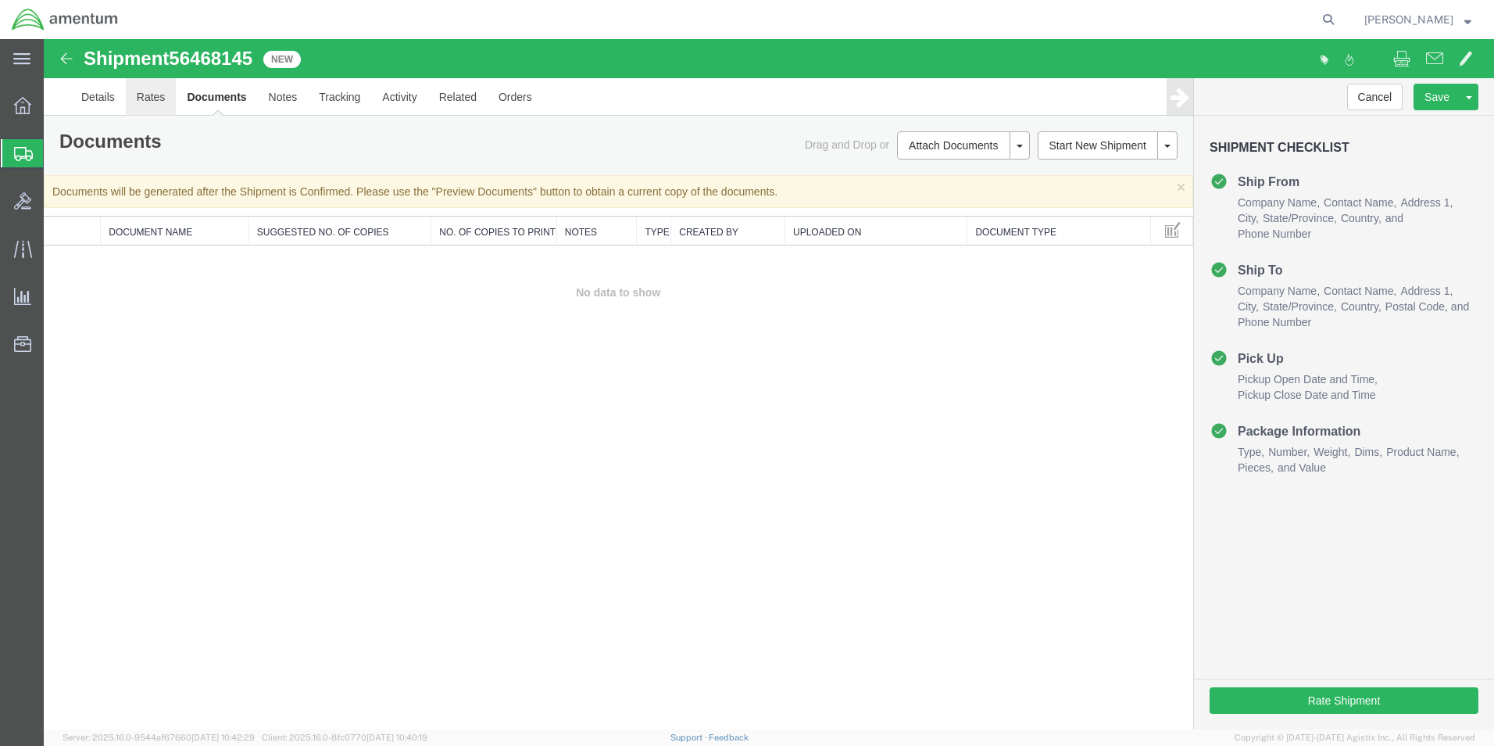
click at [146, 95] on link "Rates" at bounding box center [151, 97] width 51 height 38
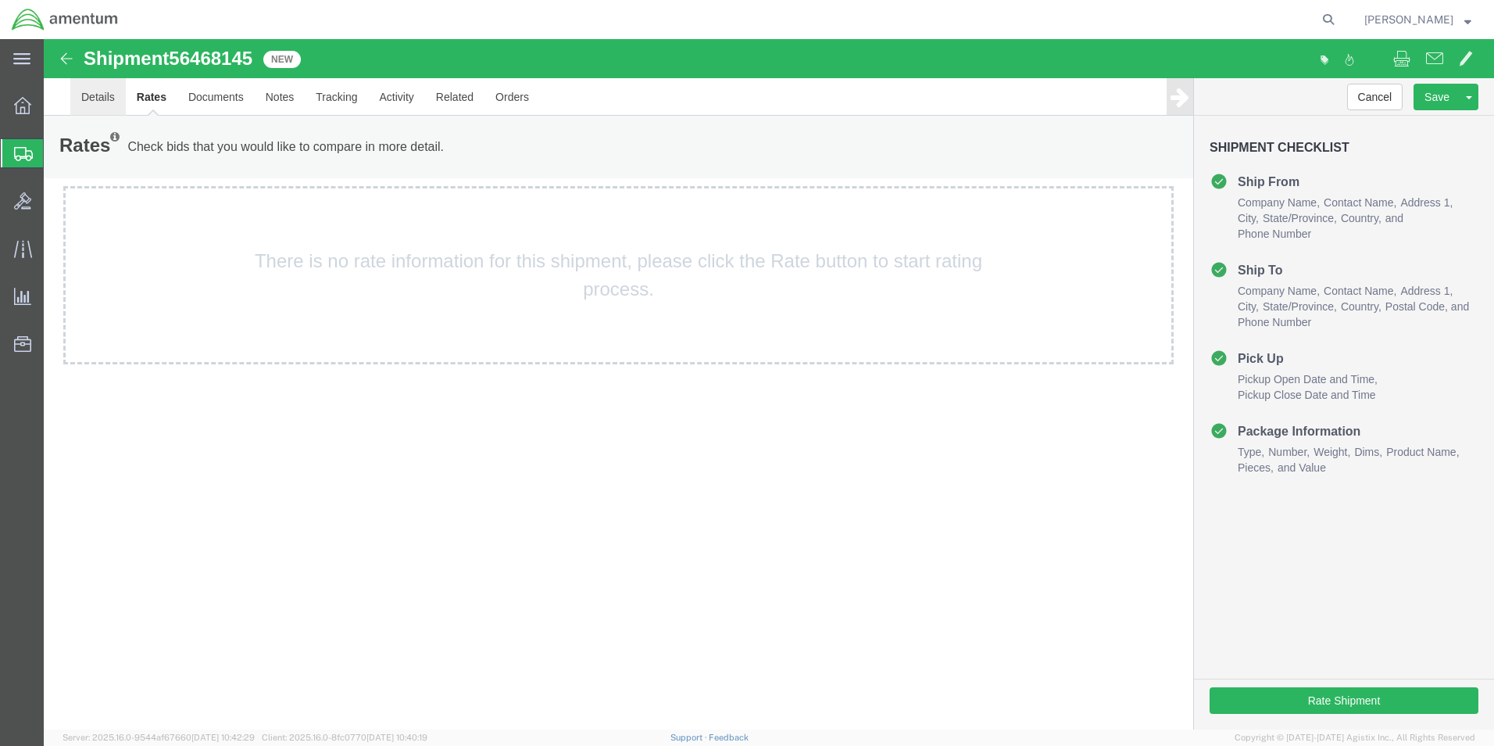
click at [105, 100] on link "Details" at bounding box center [97, 97] width 55 height 38
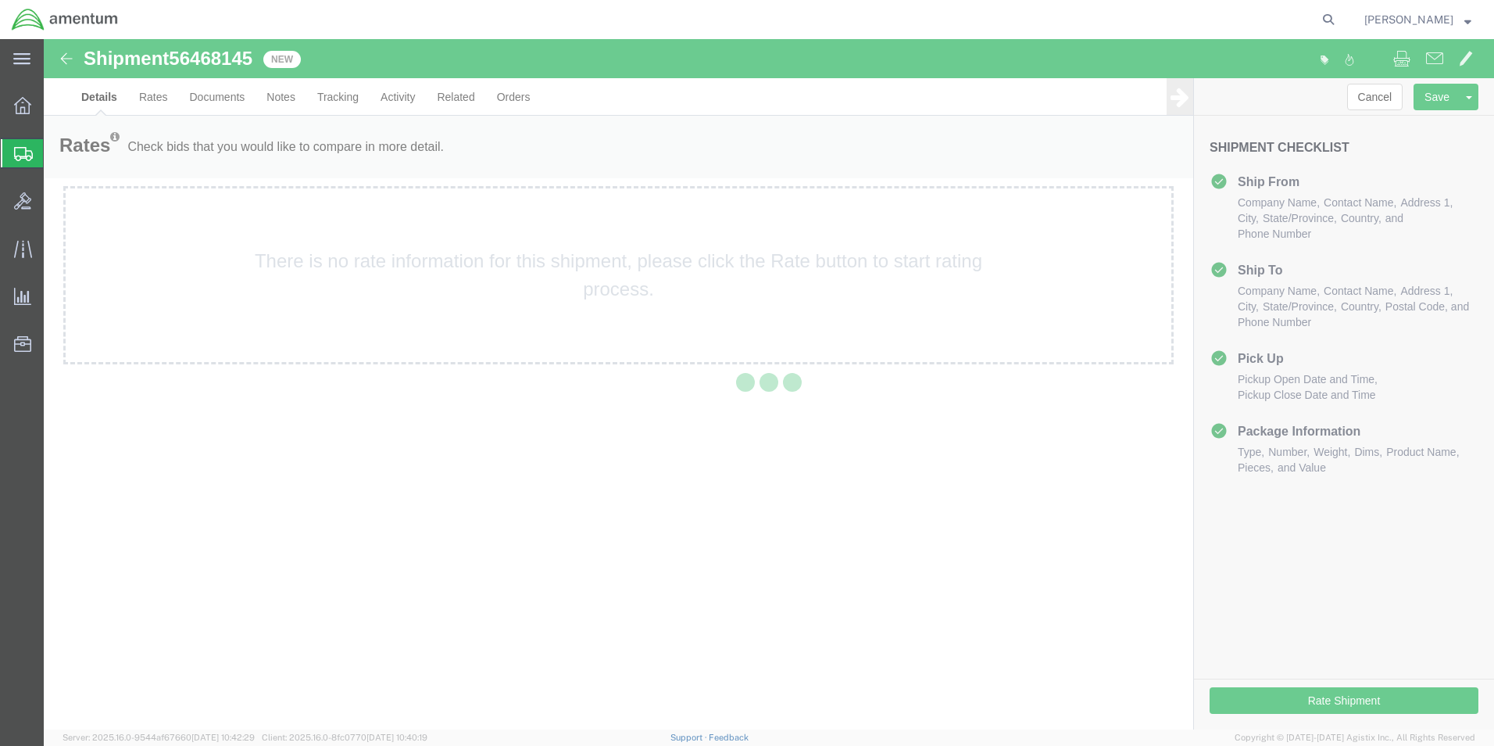
select select "49929"
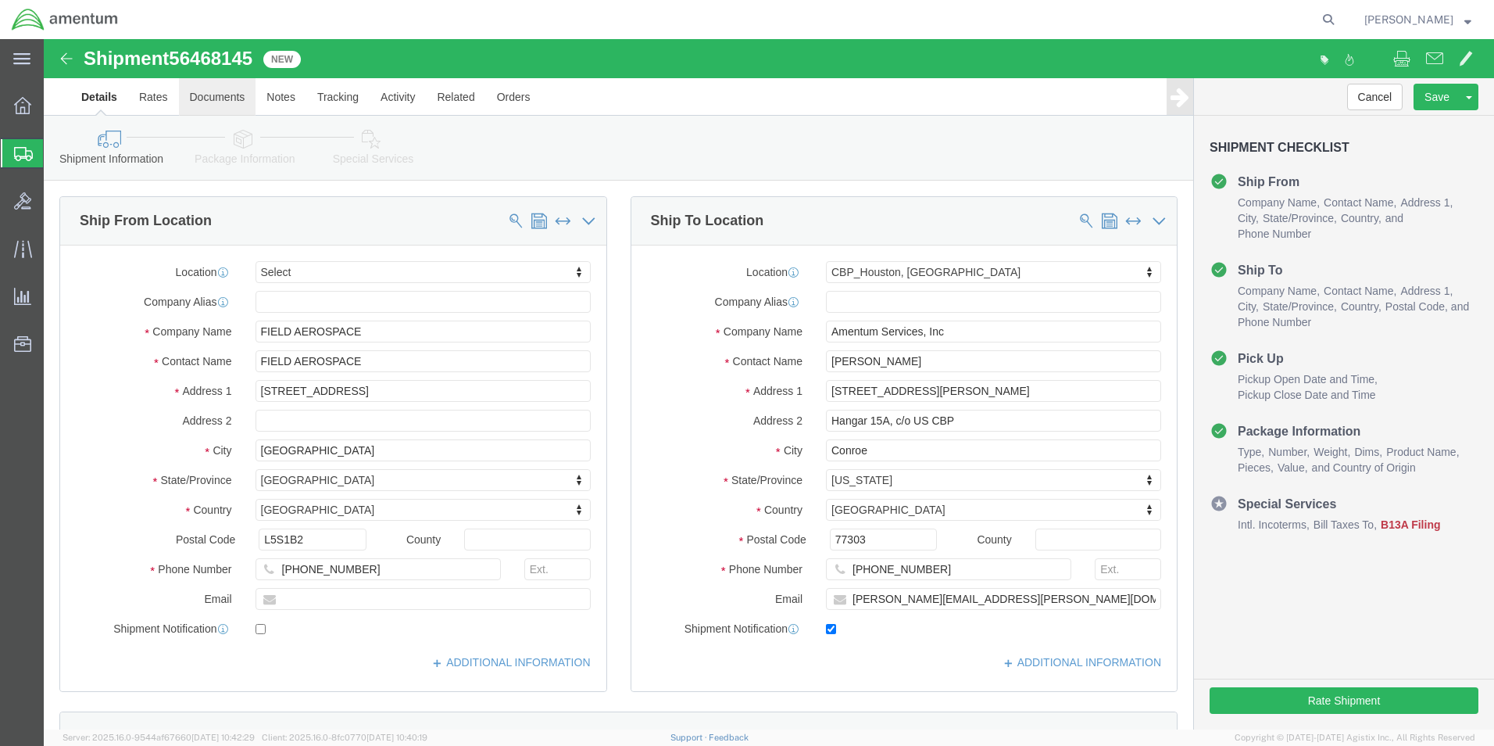
click link "Documents"
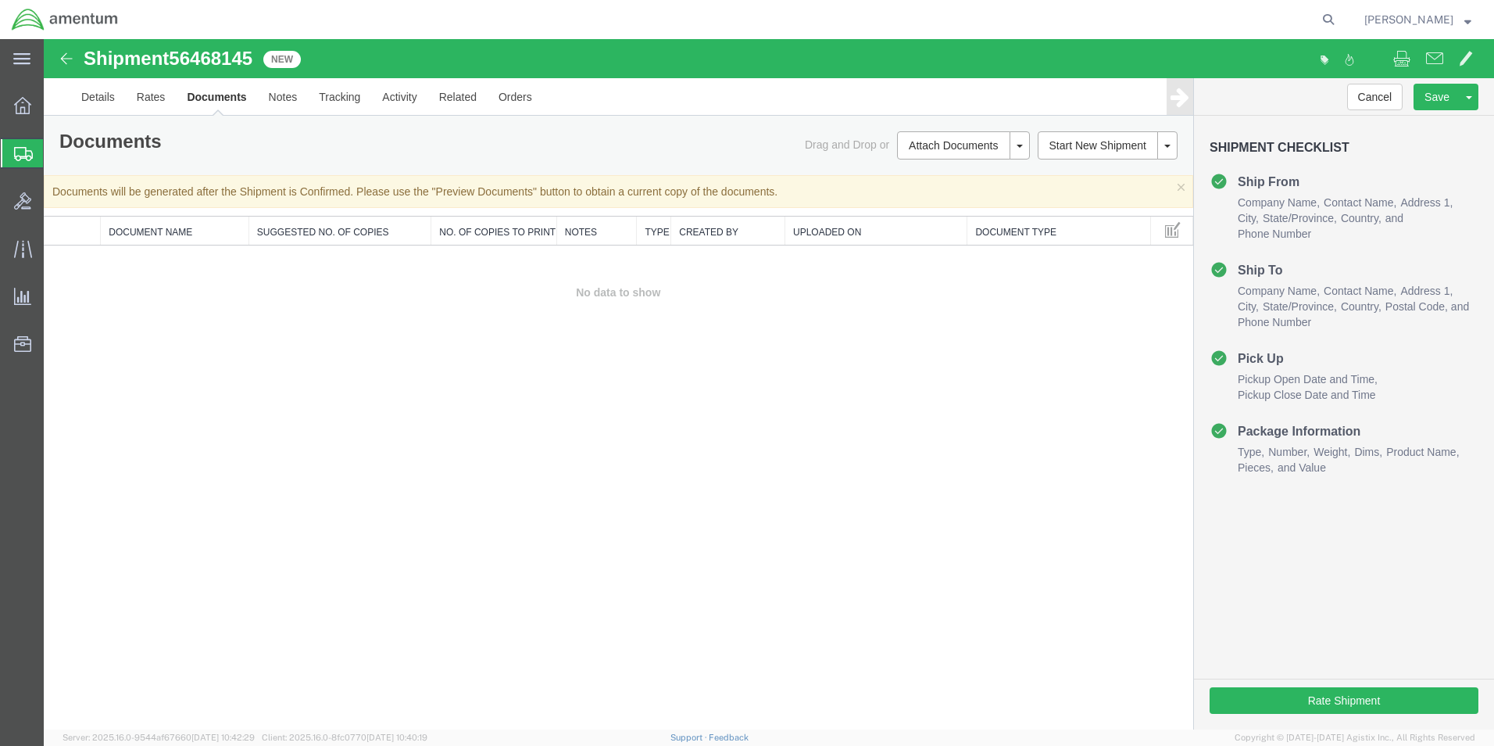
click at [0, 0] on span "Shipment Manager" at bounding box center [0, 0] width 0 height 0
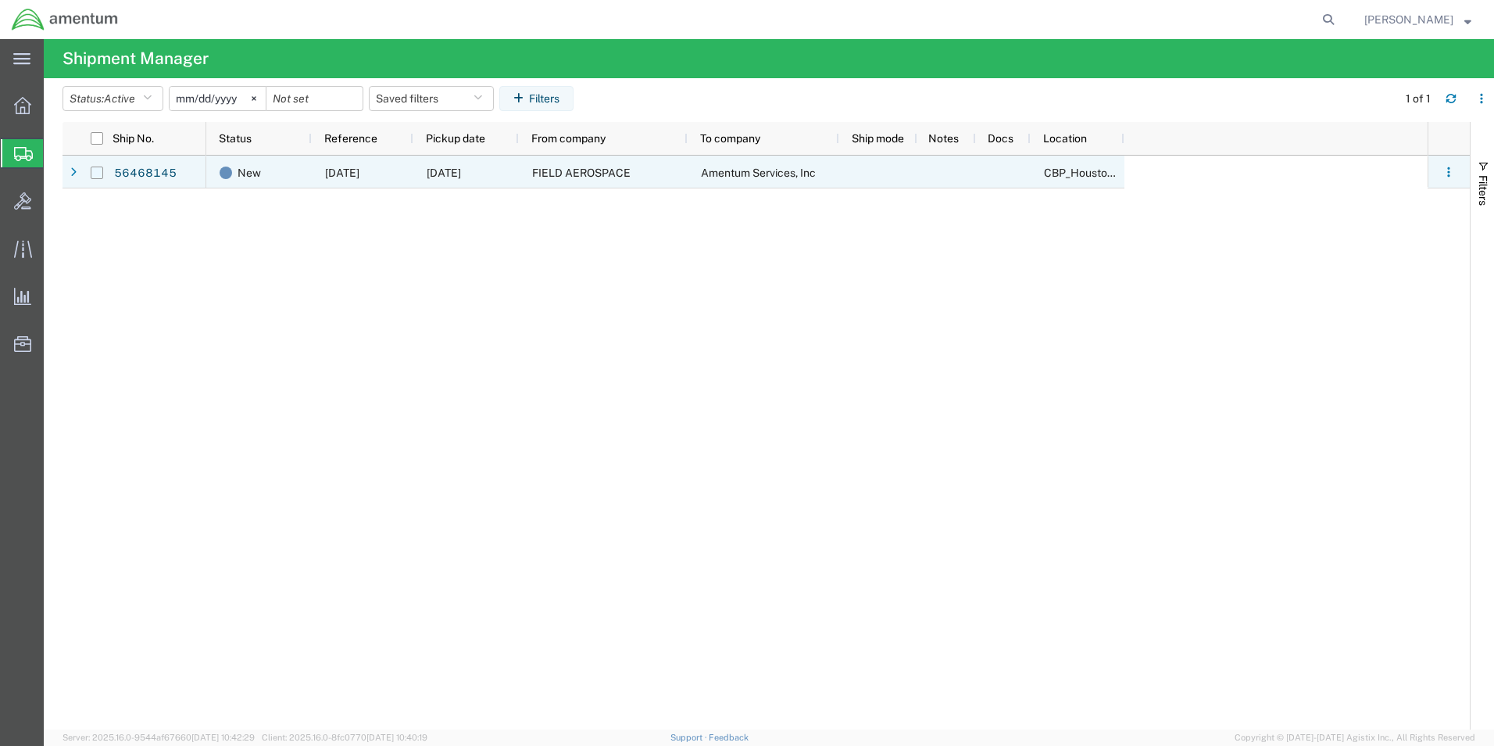
click at [95, 173] on input "Press Space to toggle row selection (unchecked)" at bounding box center [97, 172] width 13 height 13
checkbox input "true"
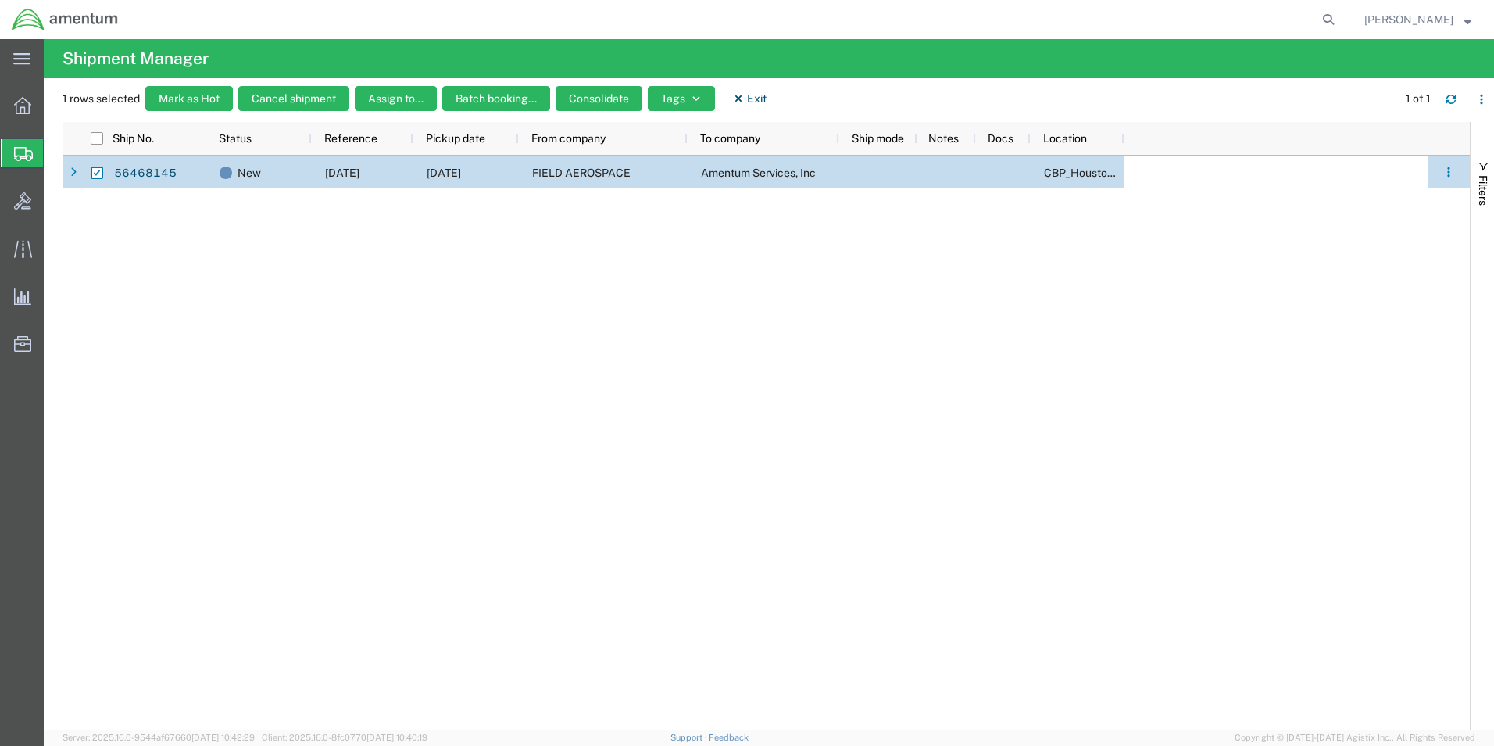
click at [74, 168] on icon at bounding box center [73, 172] width 6 height 11
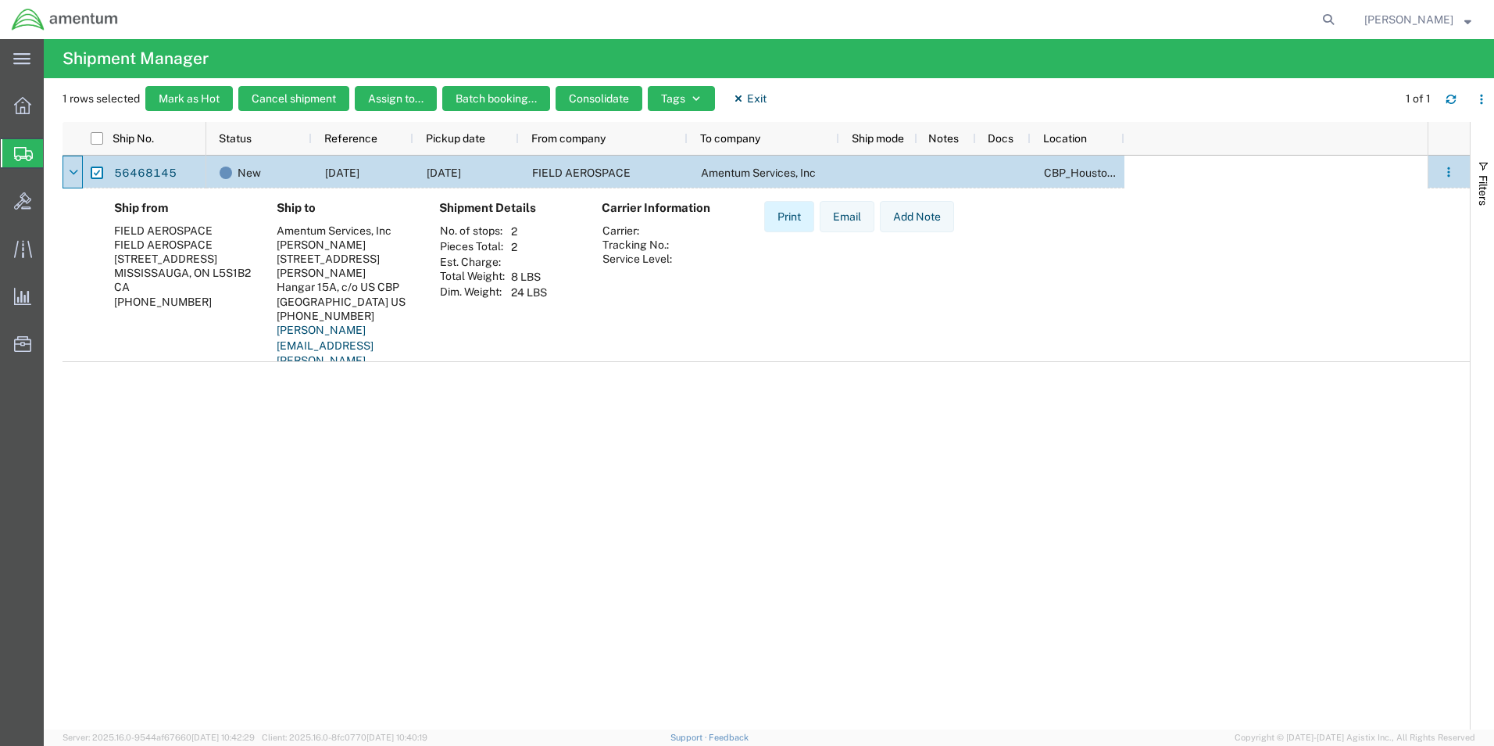
click at [790, 220] on button "Print" at bounding box center [789, 216] width 50 height 31
